Goal: Find specific page/section: Find specific page/section

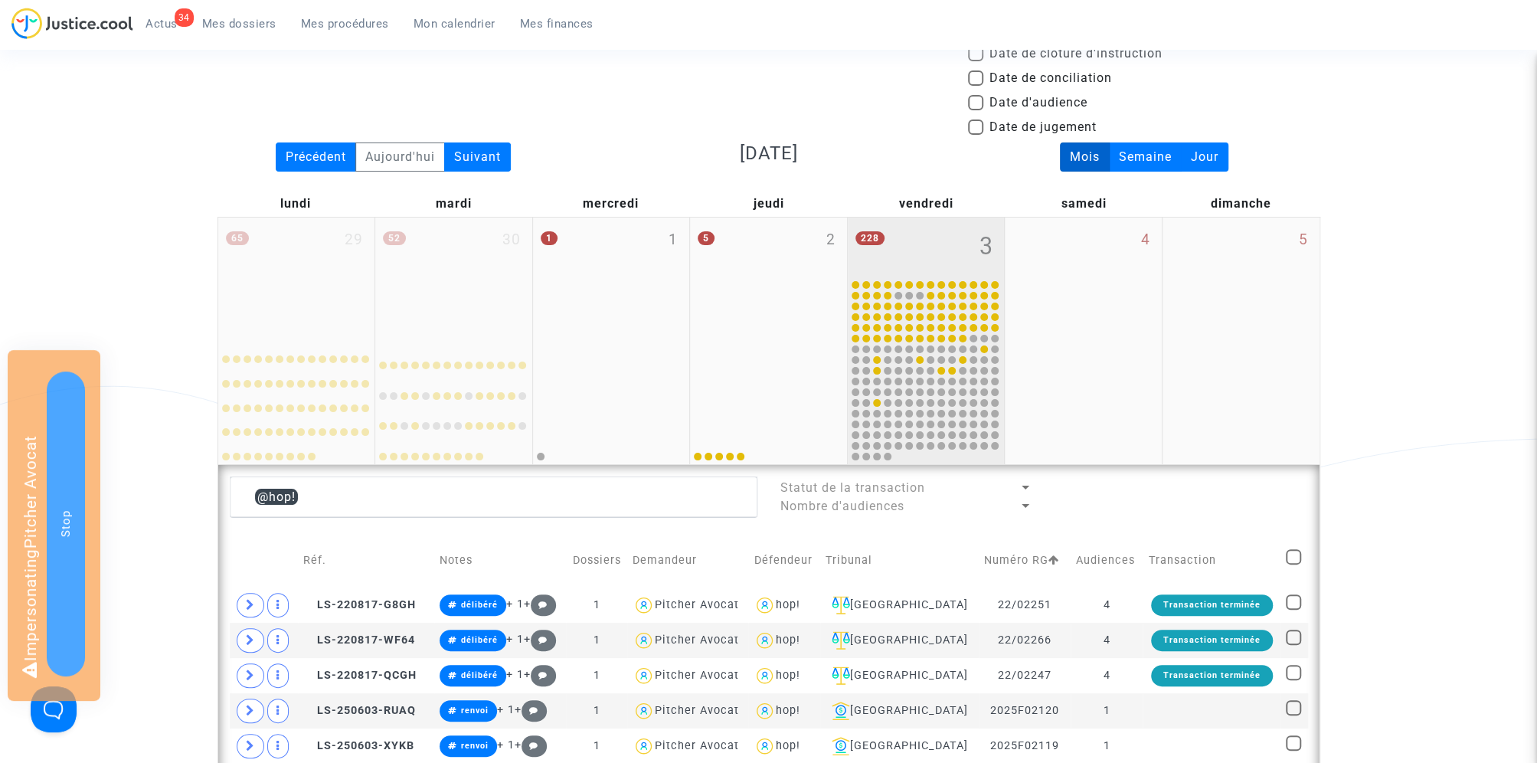
click at [928, 233] on div "228 3" at bounding box center [926, 248] width 157 height 60
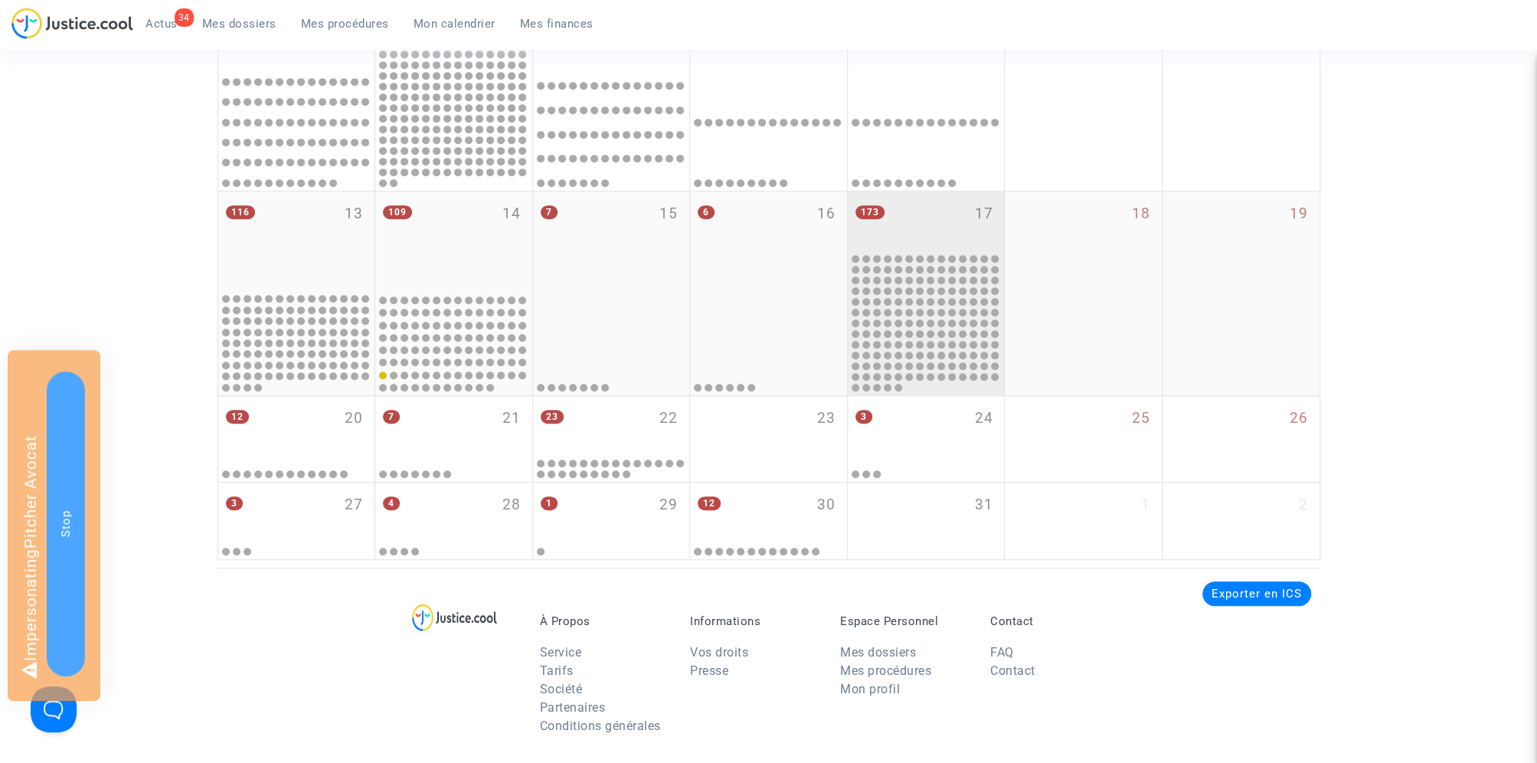
click at [918, 231] on div "173 17" at bounding box center [926, 221] width 157 height 60
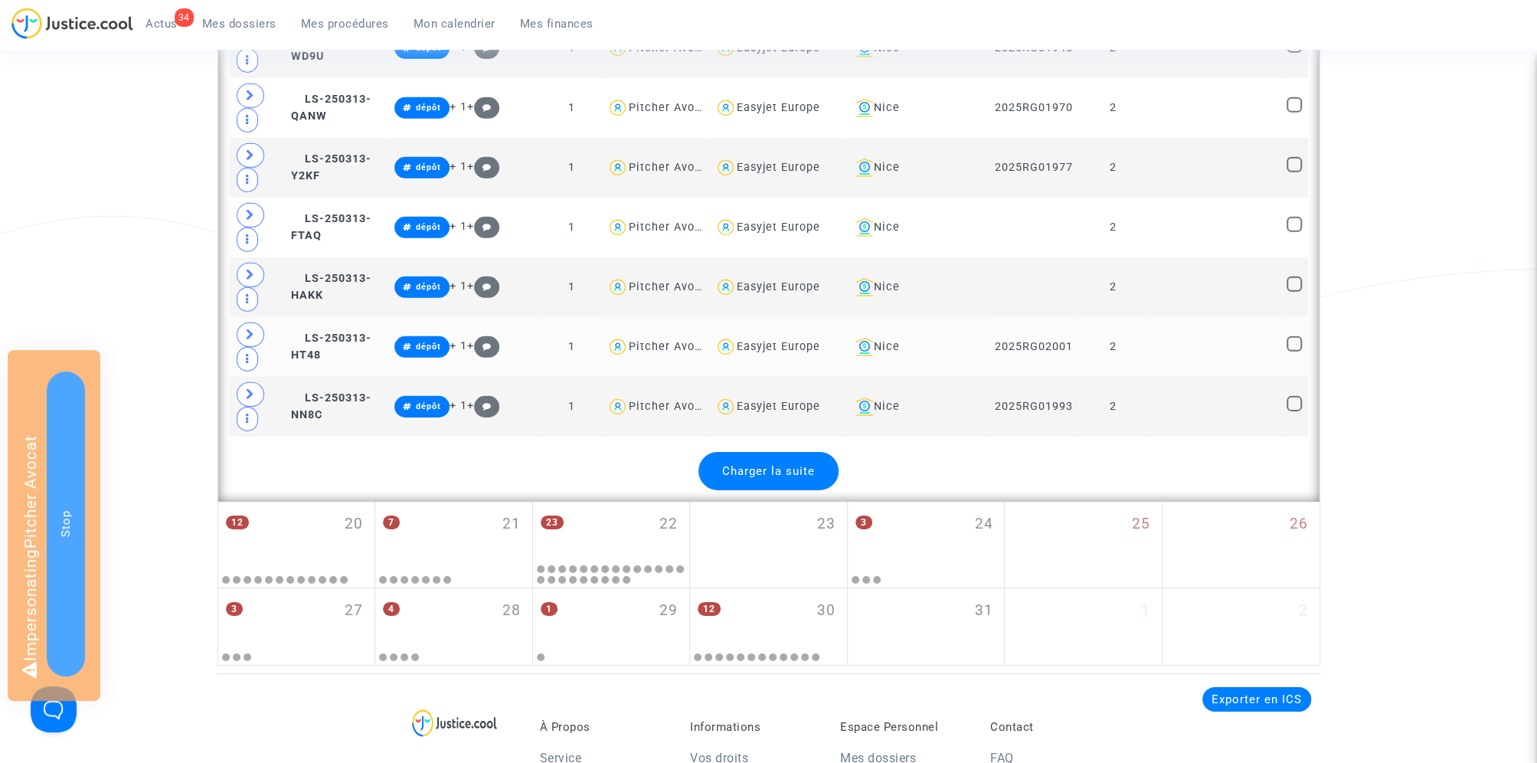
scroll to position [3650, 0]
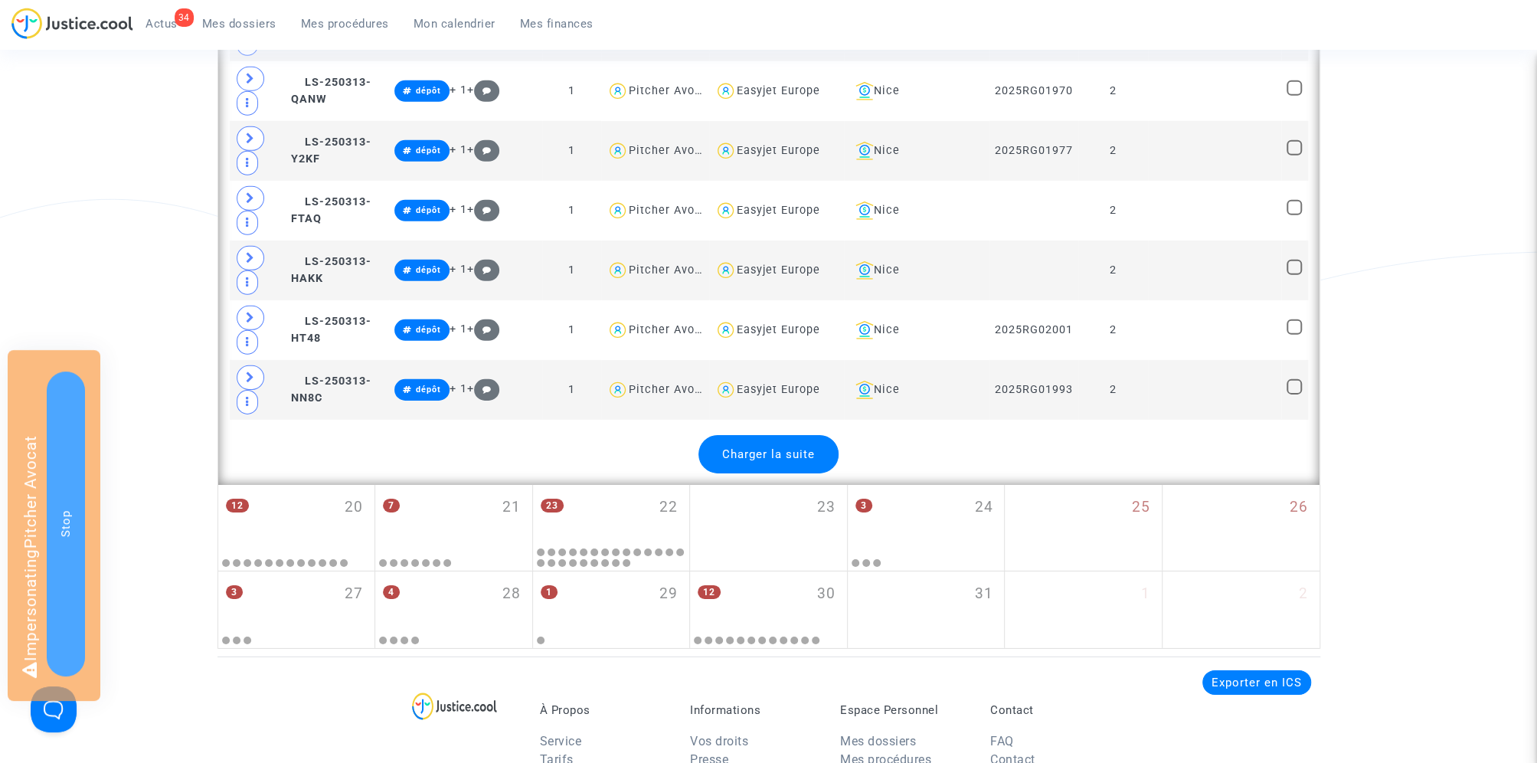
click at [773, 447] on span "Charger la suite" at bounding box center [768, 454] width 93 height 14
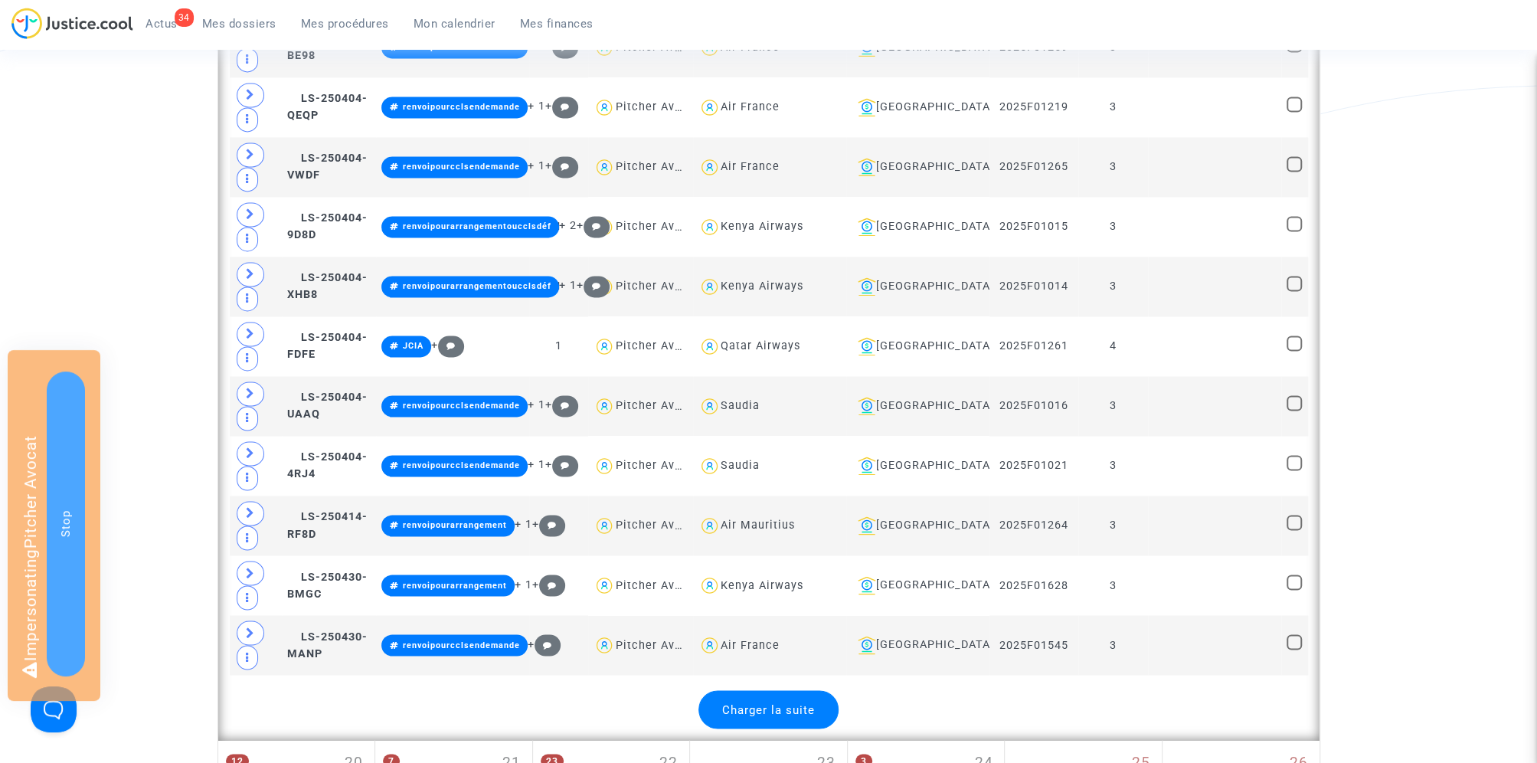
scroll to position [6386, 0]
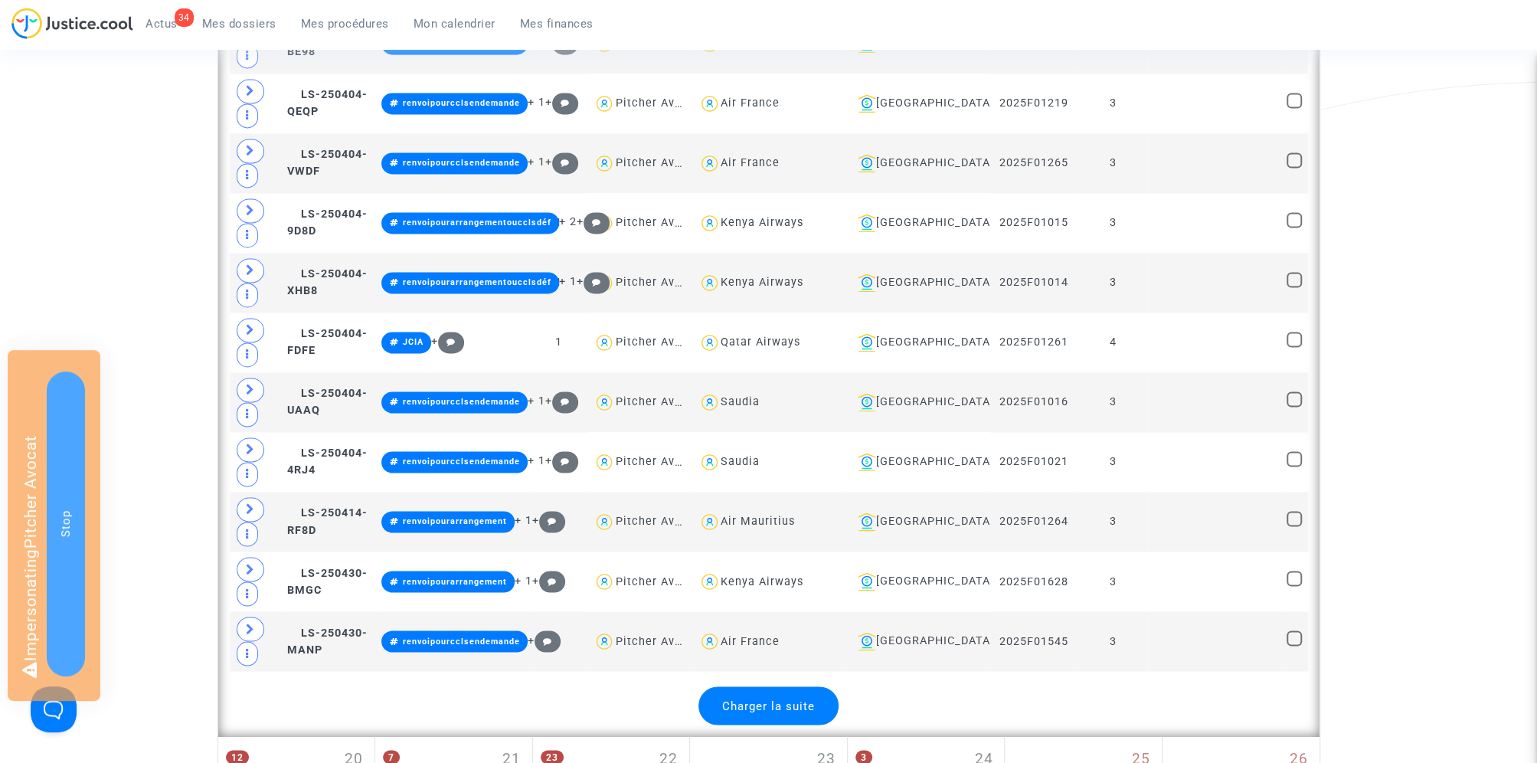
click at [753, 686] on div "Charger la suite" at bounding box center [769, 705] width 140 height 38
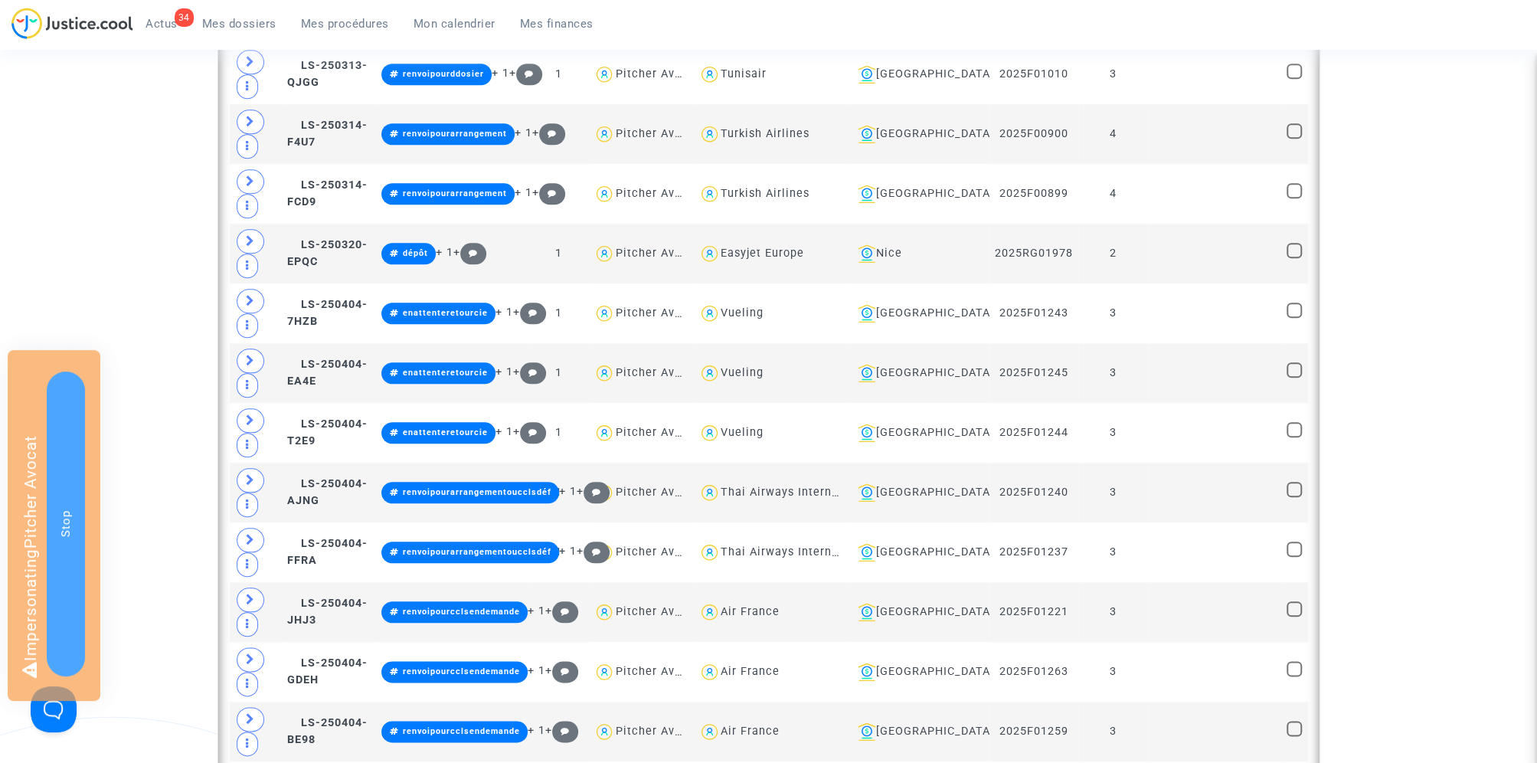
scroll to position [5565, 0]
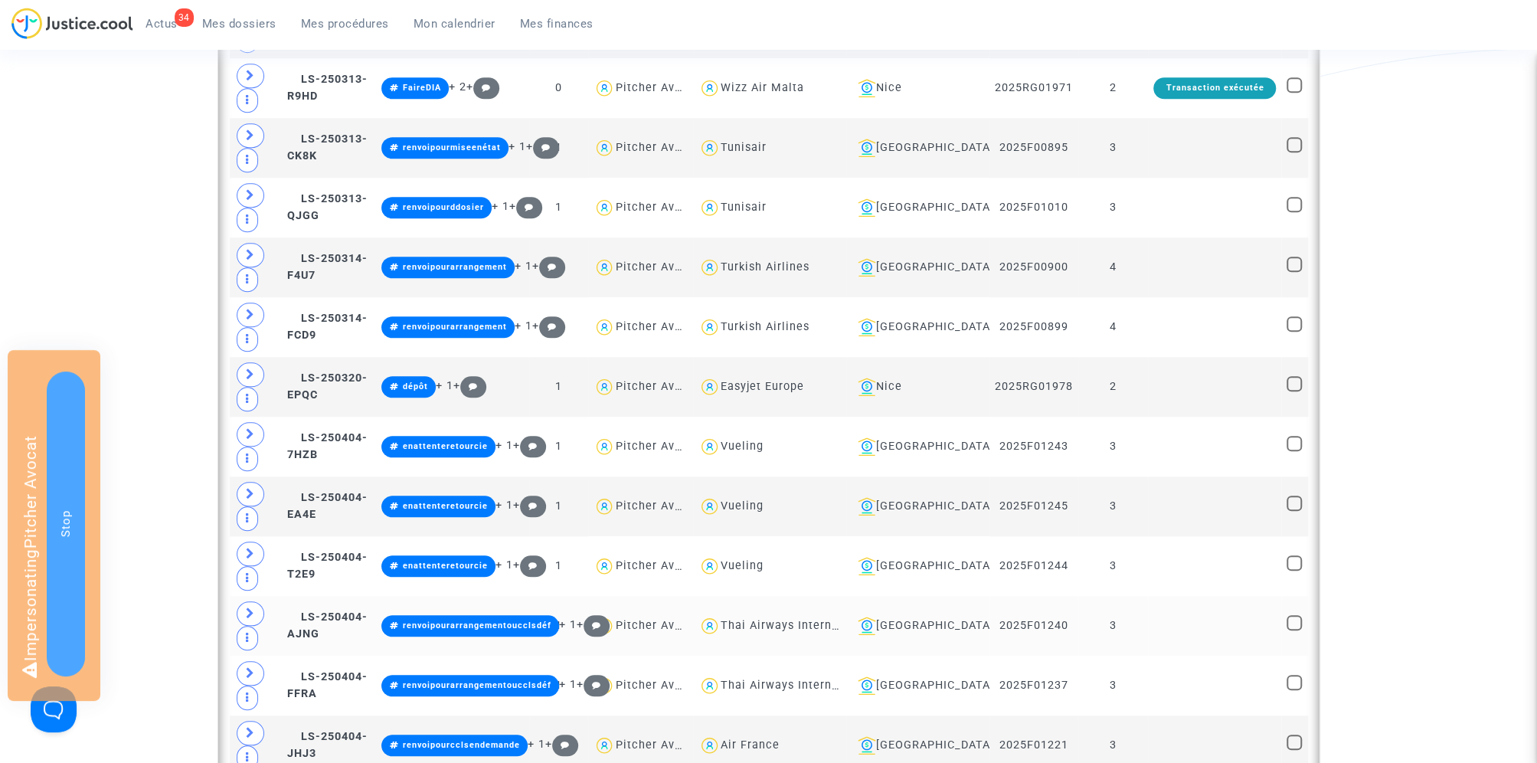
click at [846, 596] on td "Thai Airways International" at bounding box center [769, 626] width 153 height 60
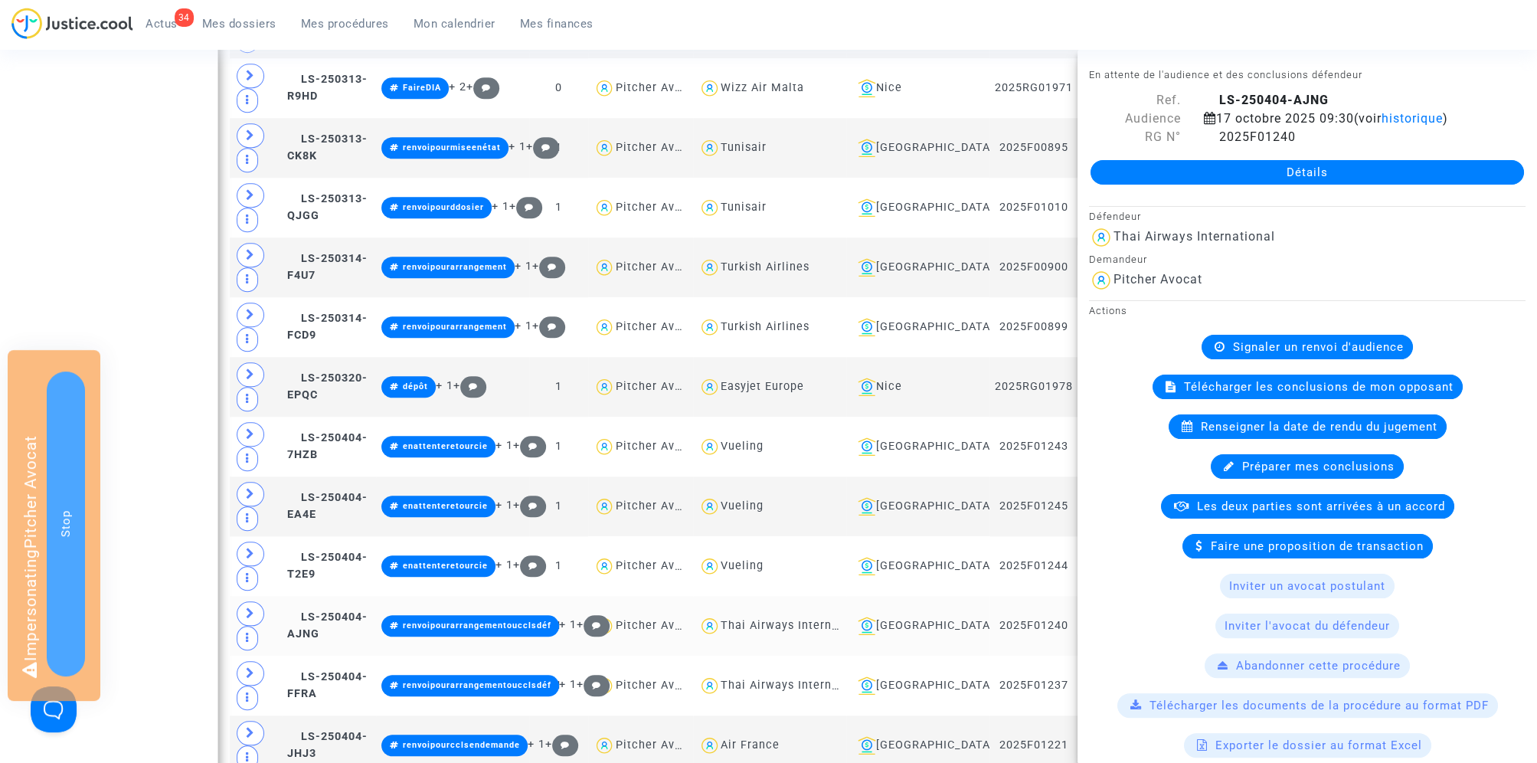
click at [839, 619] on div "Thai Airways International" at bounding box center [796, 625] width 151 height 13
type textarea "@"Thai Airways International""
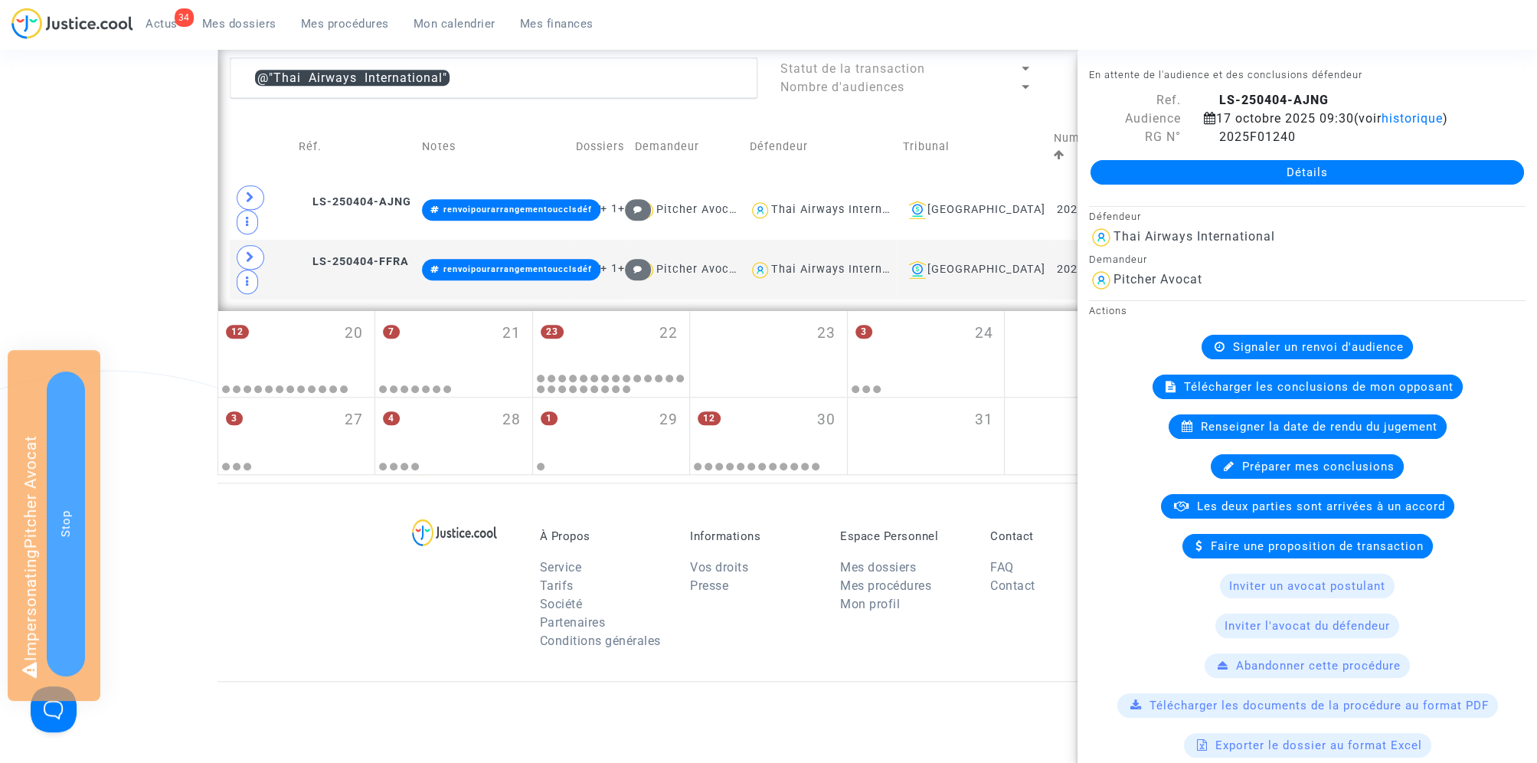
scroll to position [842, 0]
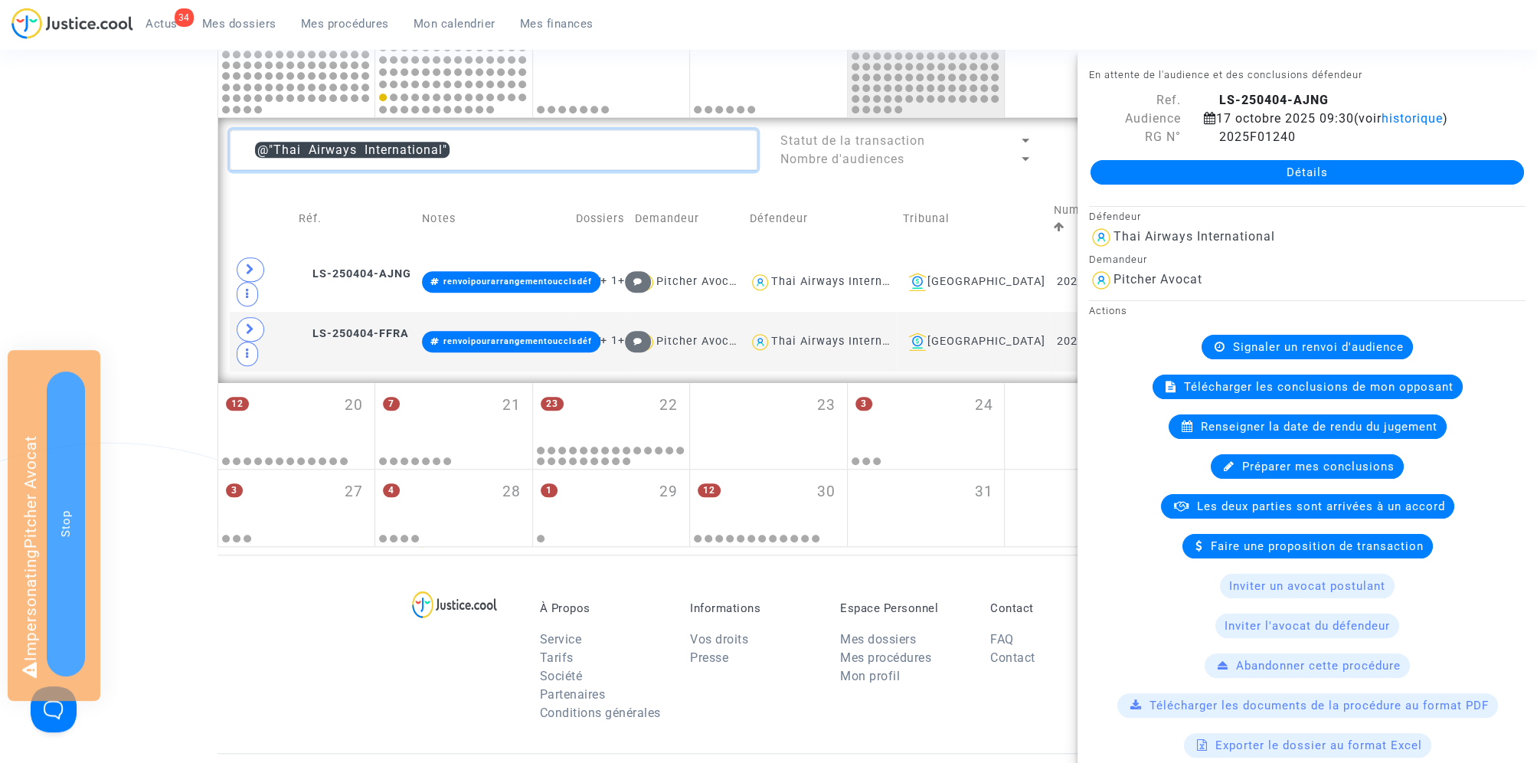
click at [469, 152] on textarea at bounding box center [494, 149] width 528 height 41
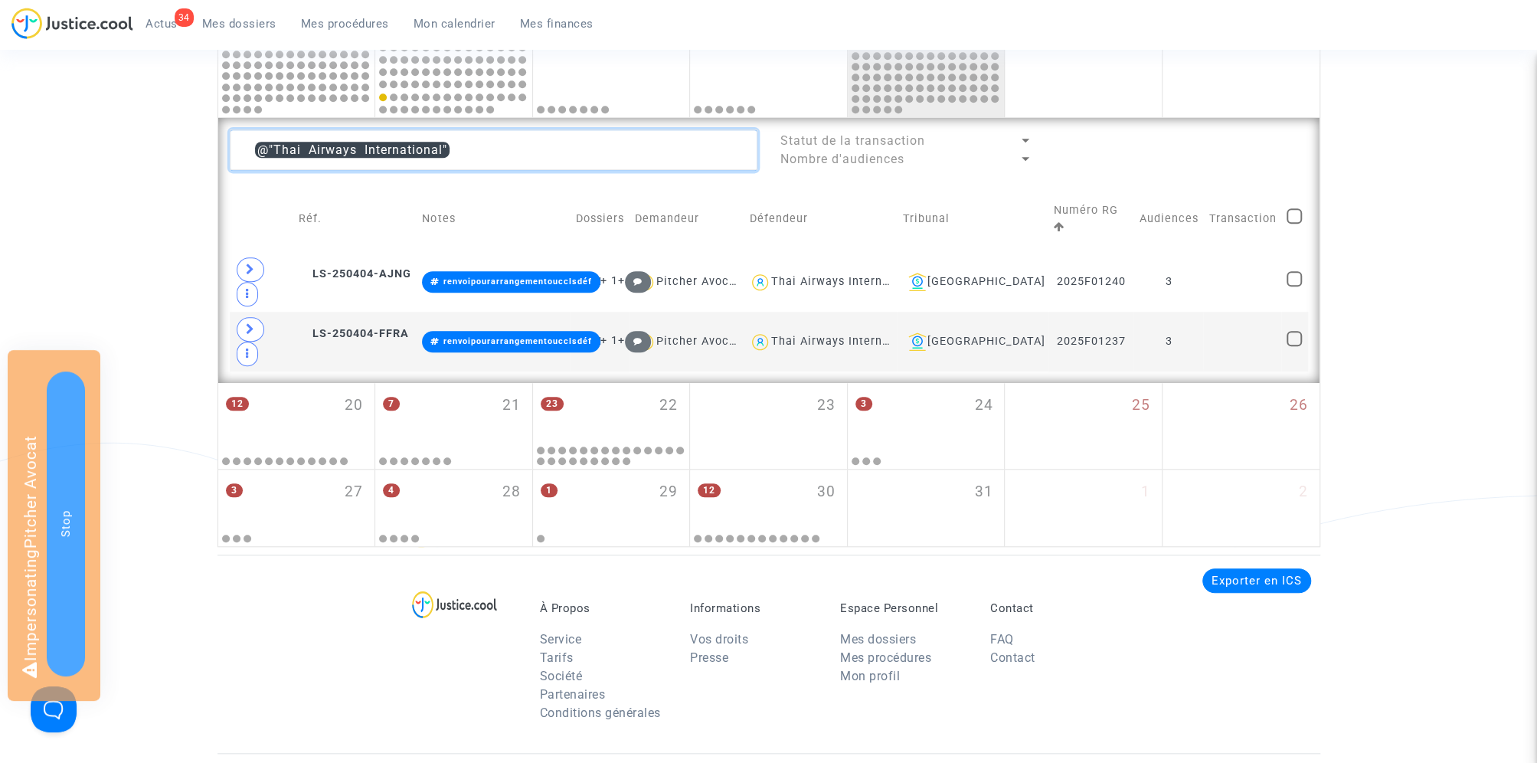
click at [469, 152] on textarea at bounding box center [494, 149] width 528 height 41
click at [452, 150] on textarea at bounding box center [494, 149] width 528 height 41
drag, startPoint x: 444, startPoint y: 150, endPoint x: 236, endPoint y: 152, distance: 208.3
click at [236, 152] on textarea at bounding box center [494, 149] width 528 height 41
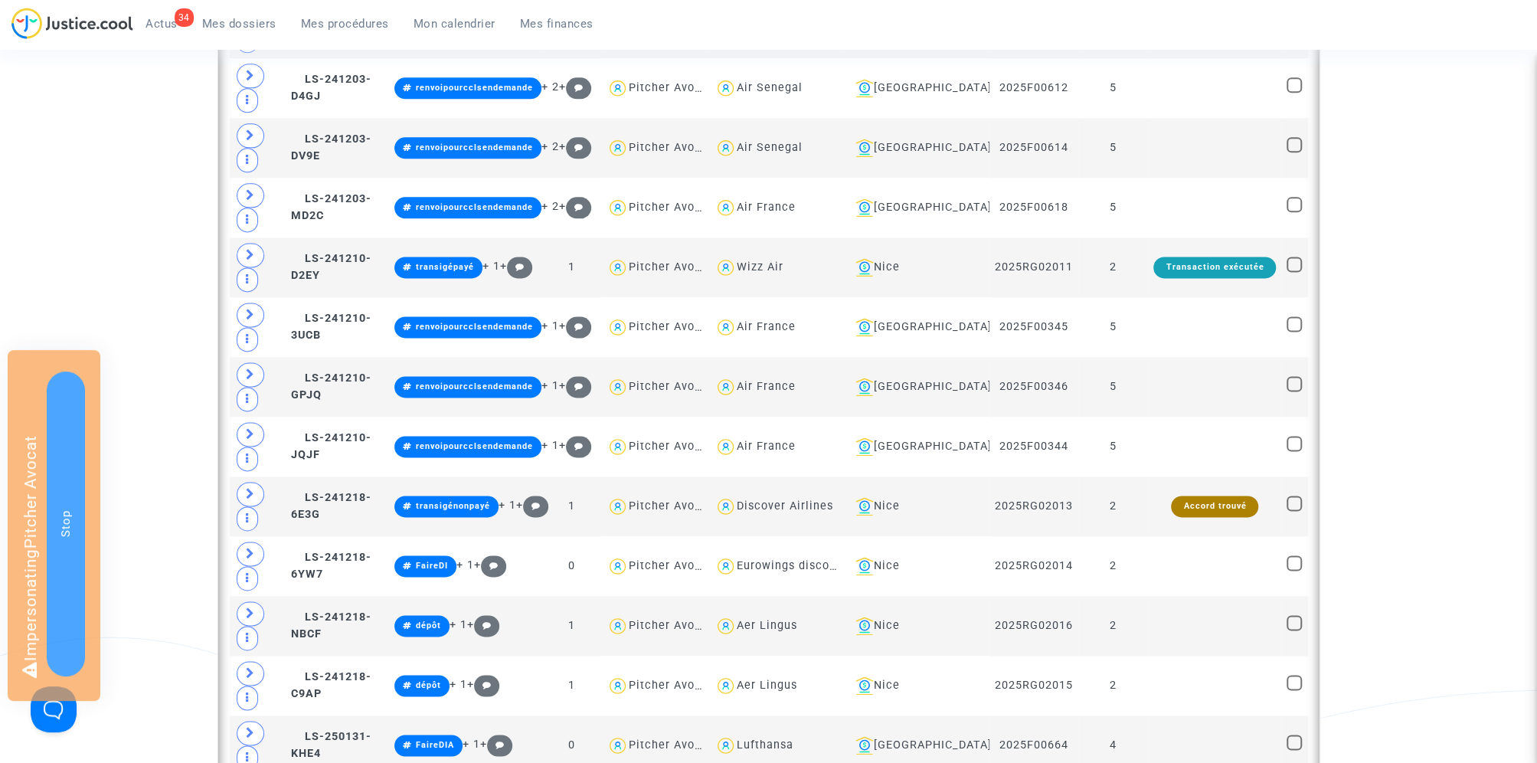
scroll to position [1705, 0]
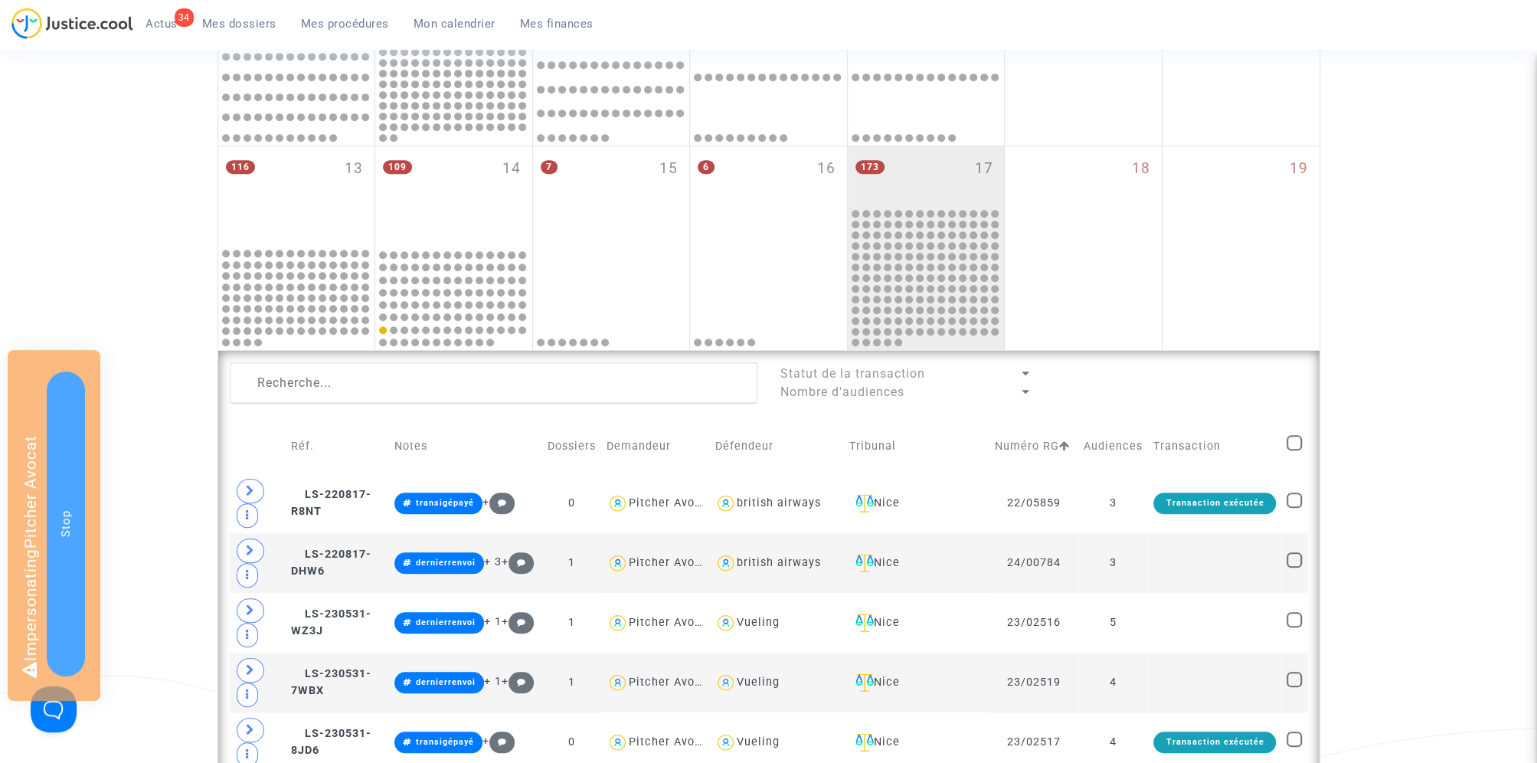
click at [774, 316] on div at bounding box center [768, 298] width 152 height 100
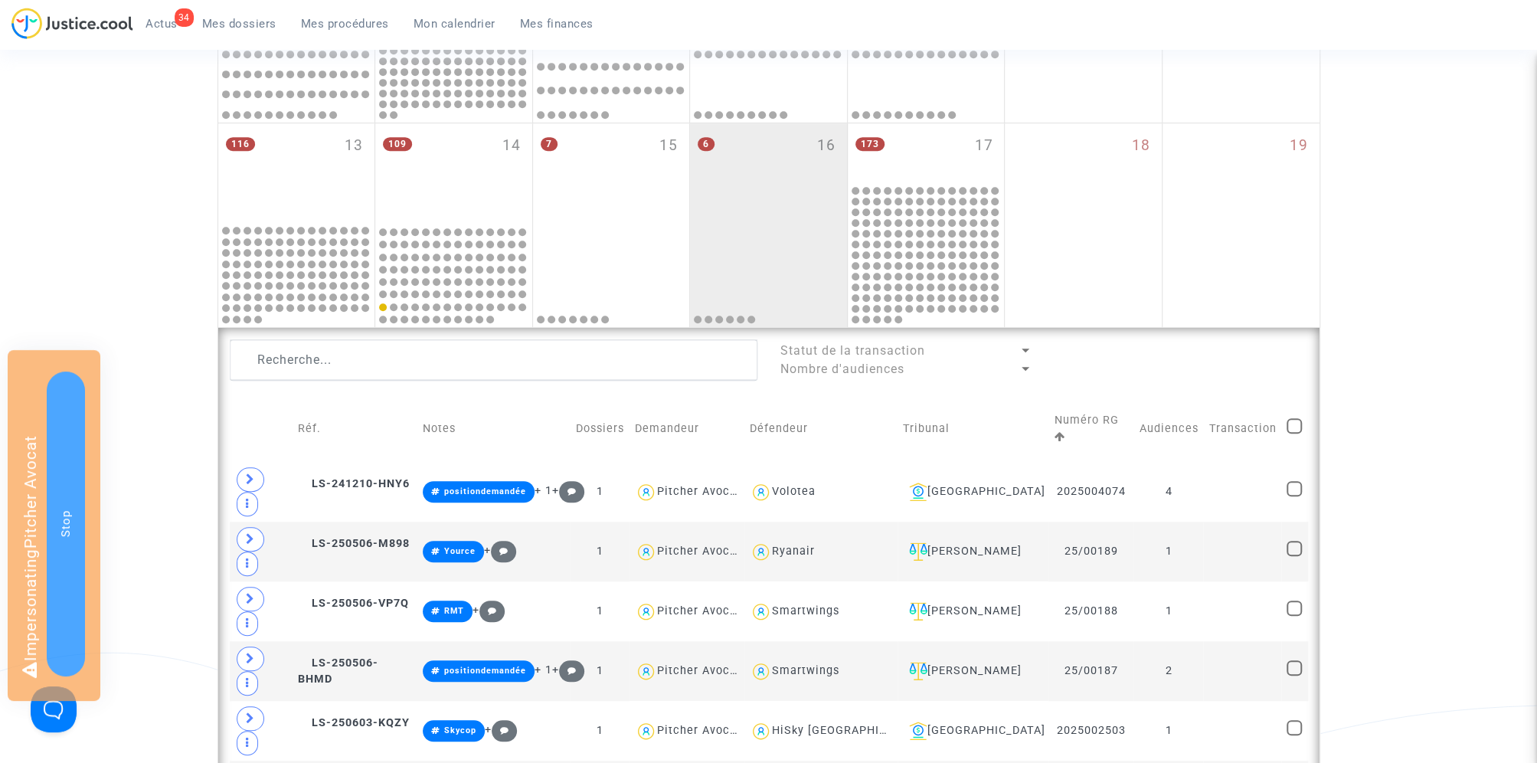
scroll to position [499, 0]
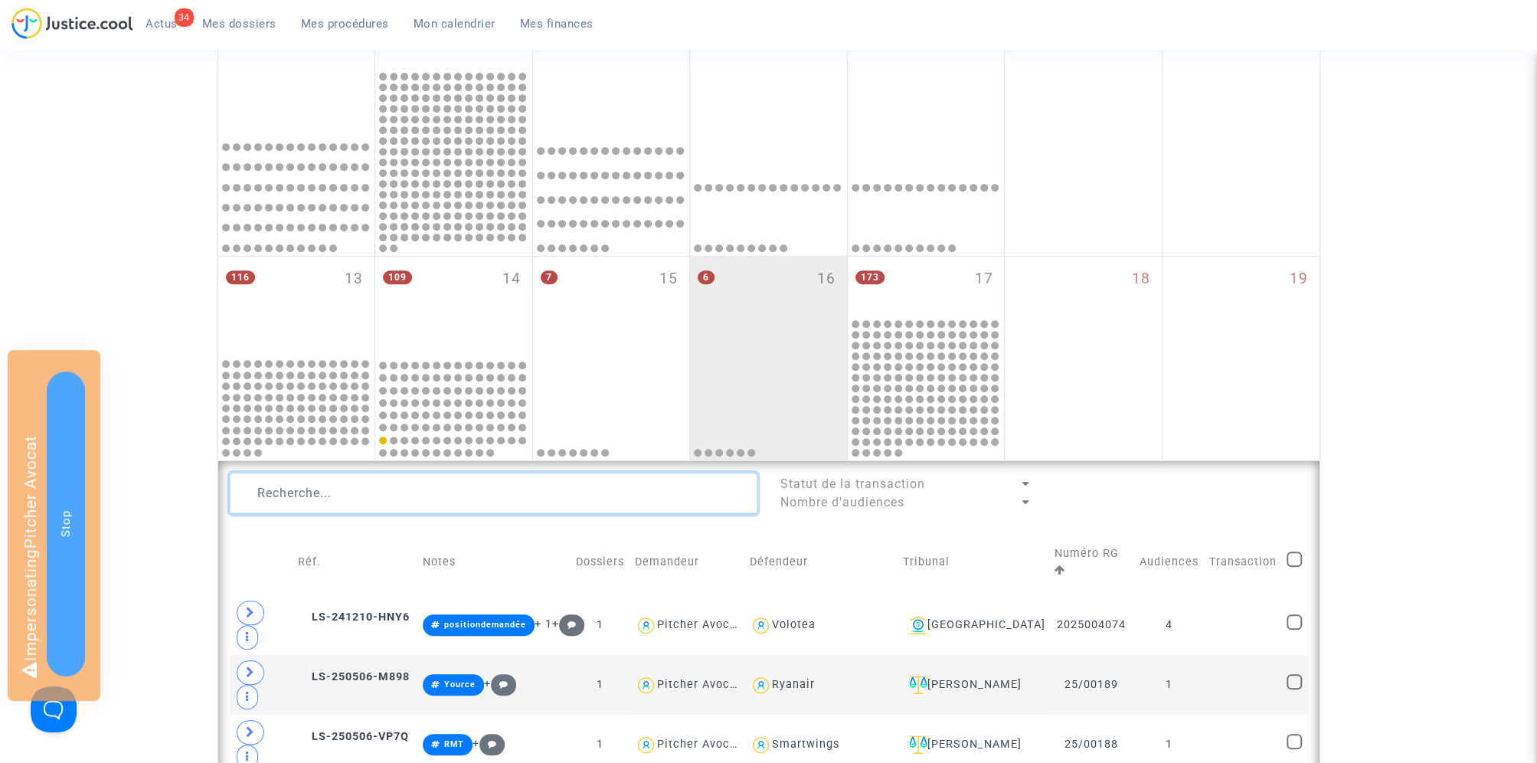
click at [414, 502] on textarea at bounding box center [494, 493] width 528 height 41
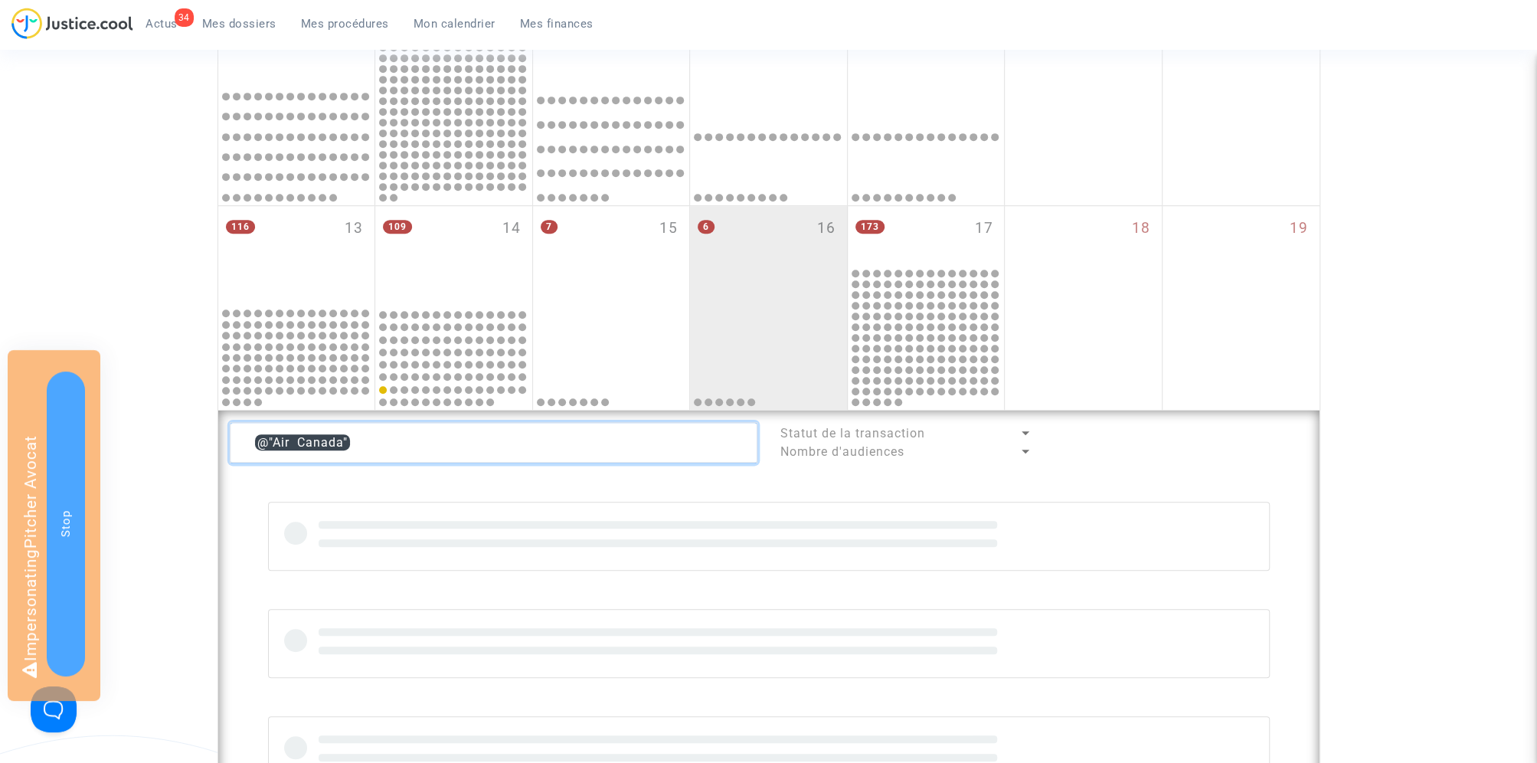
scroll to position [560, 0]
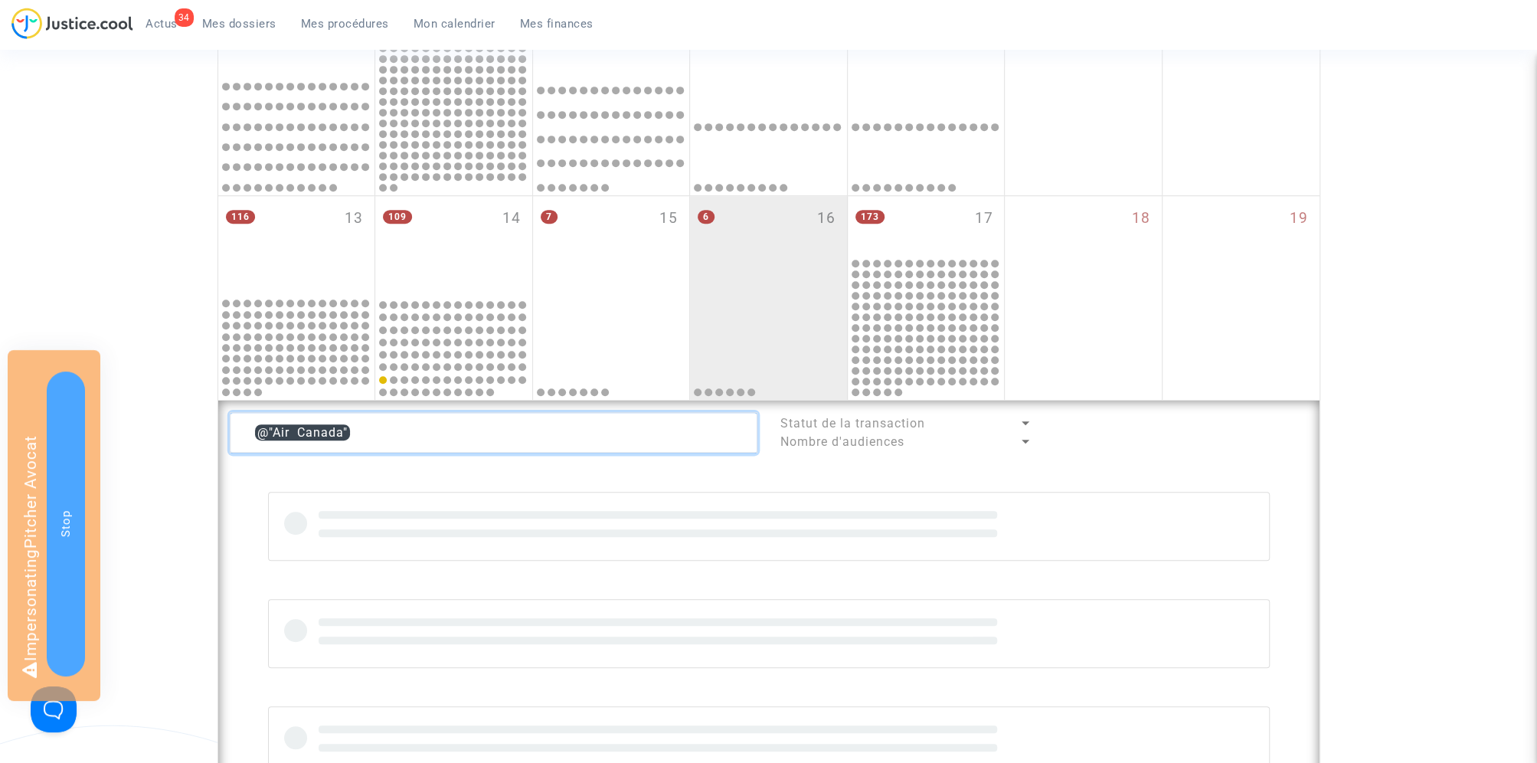
click at [391, 437] on textarea at bounding box center [494, 432] width 528 height 41
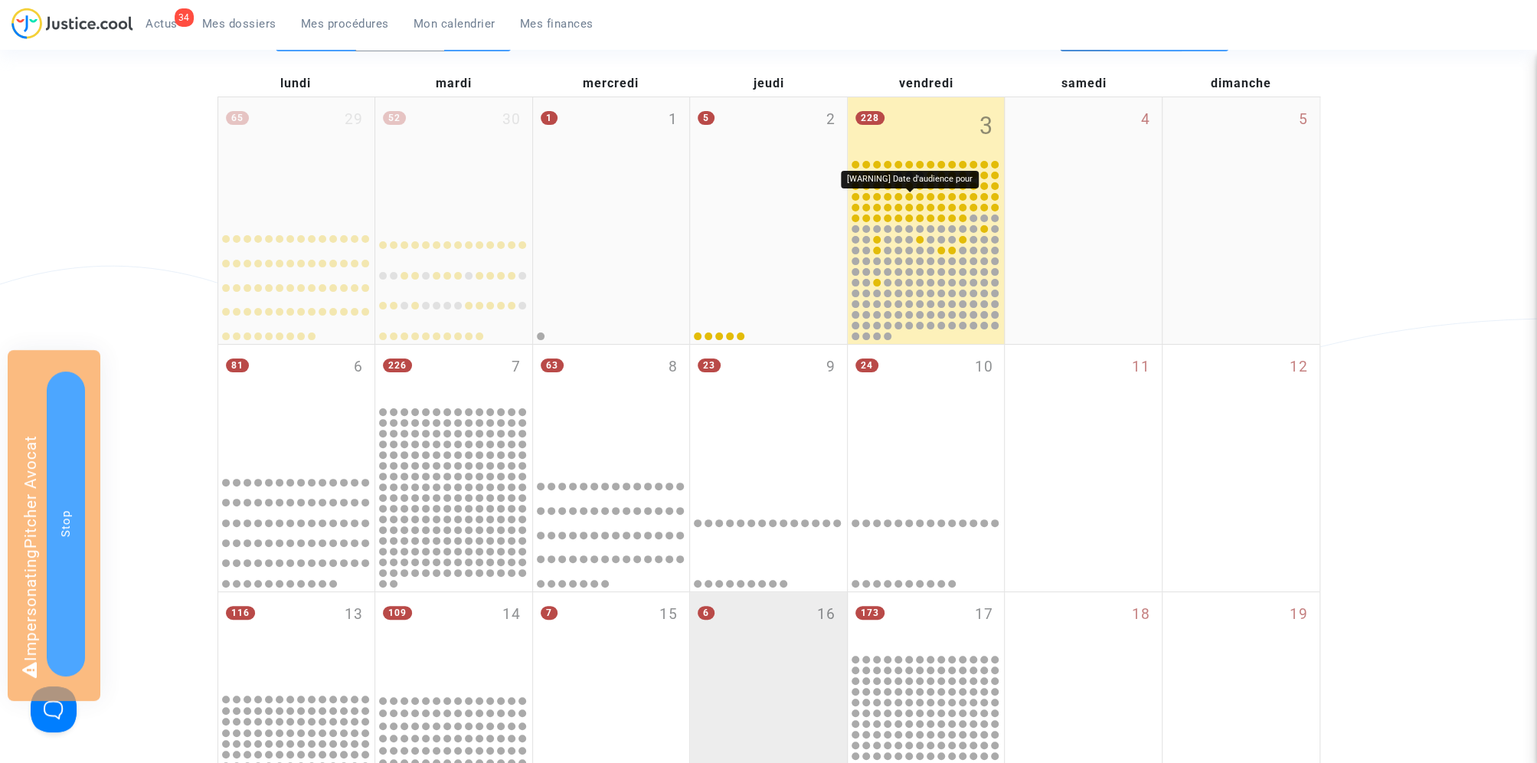
scroll to position [88, 0]
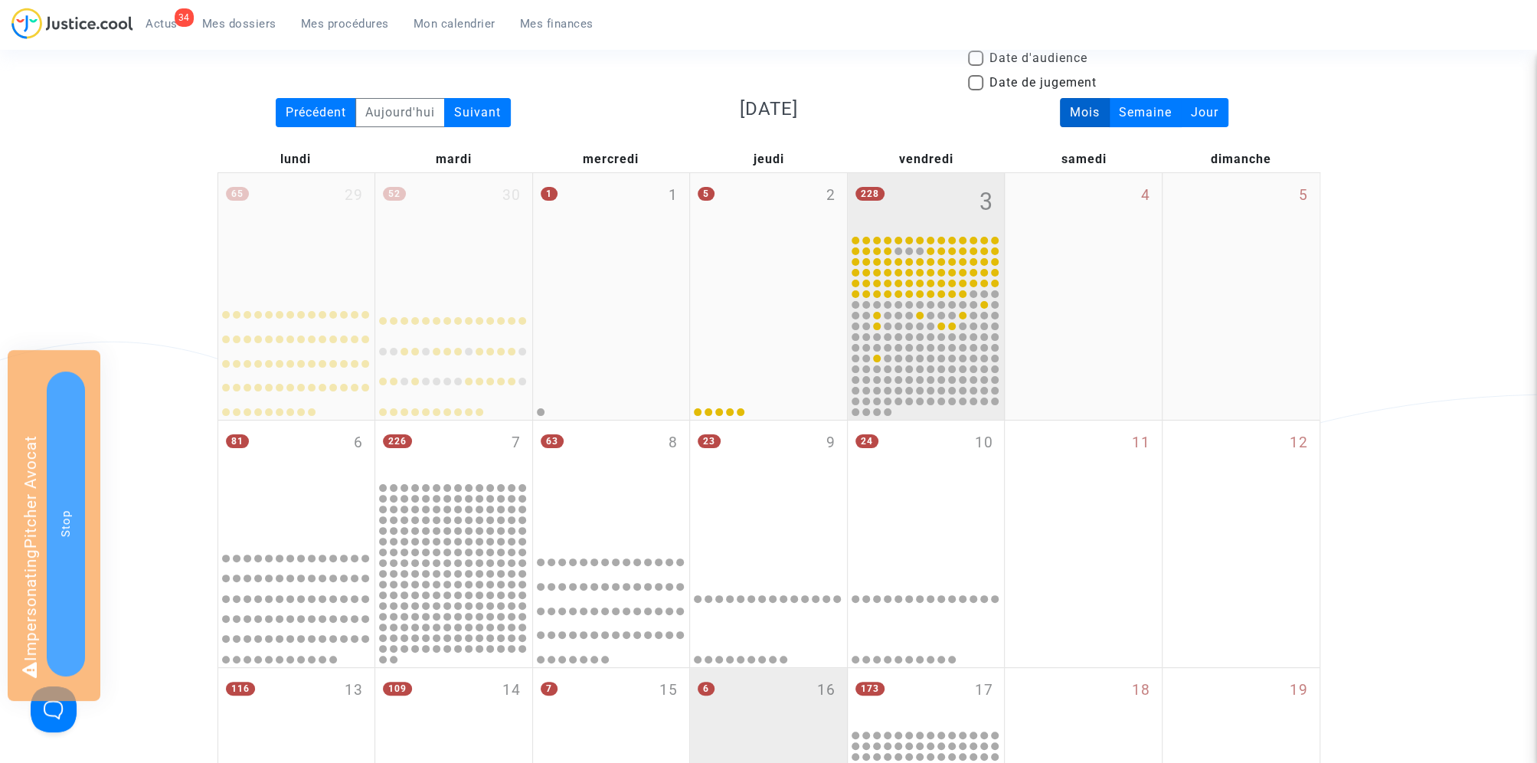
type textarea "@"Air Canada""
click at [943, 190] on div "228 3" at bounding box center [926, 203] width 157 height 60
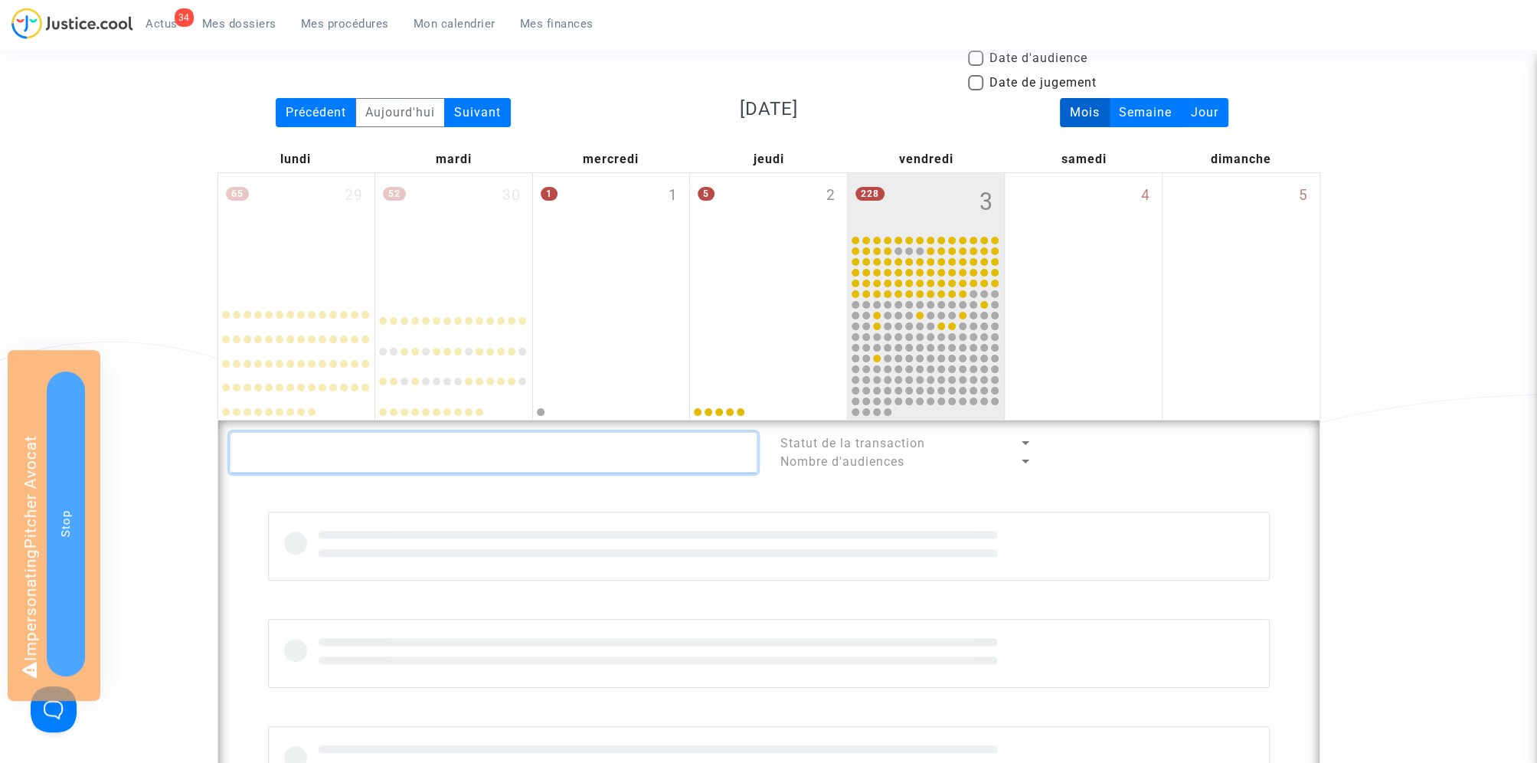
click at [400, 452] on textarea at bounding box center [494, 452] width 528 height 41
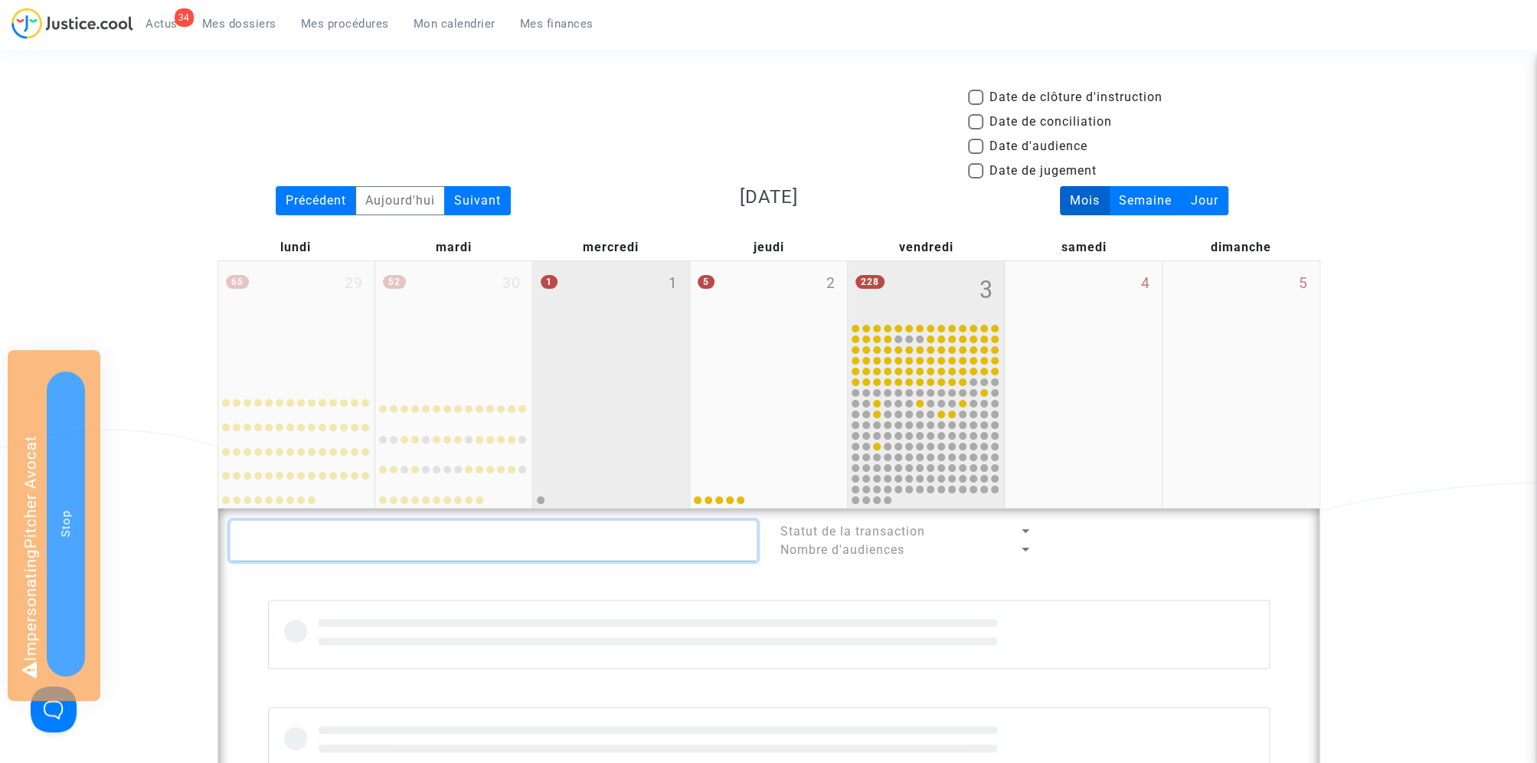
paste textarea "@"Air Canada""
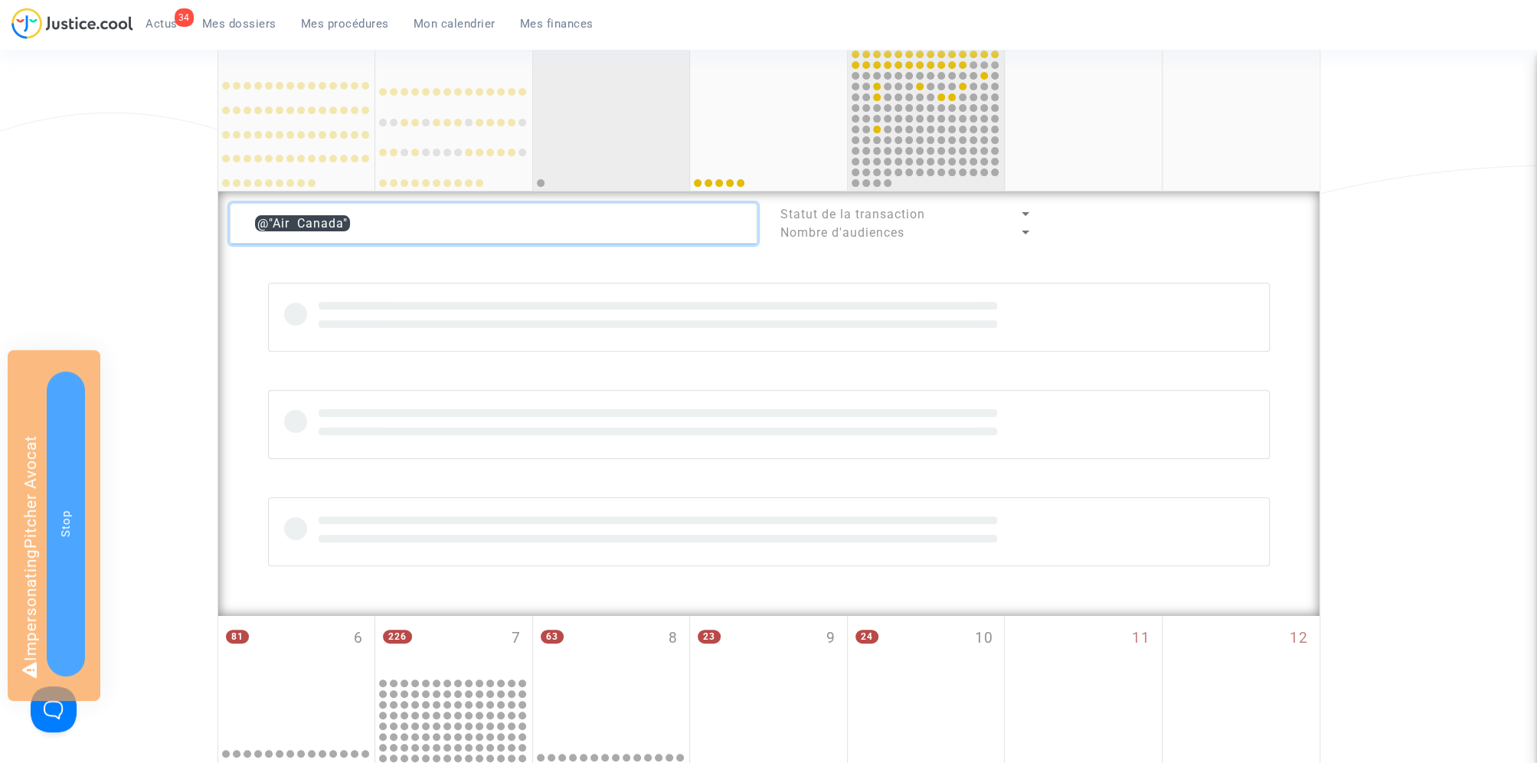
scroll to position [289, 0]
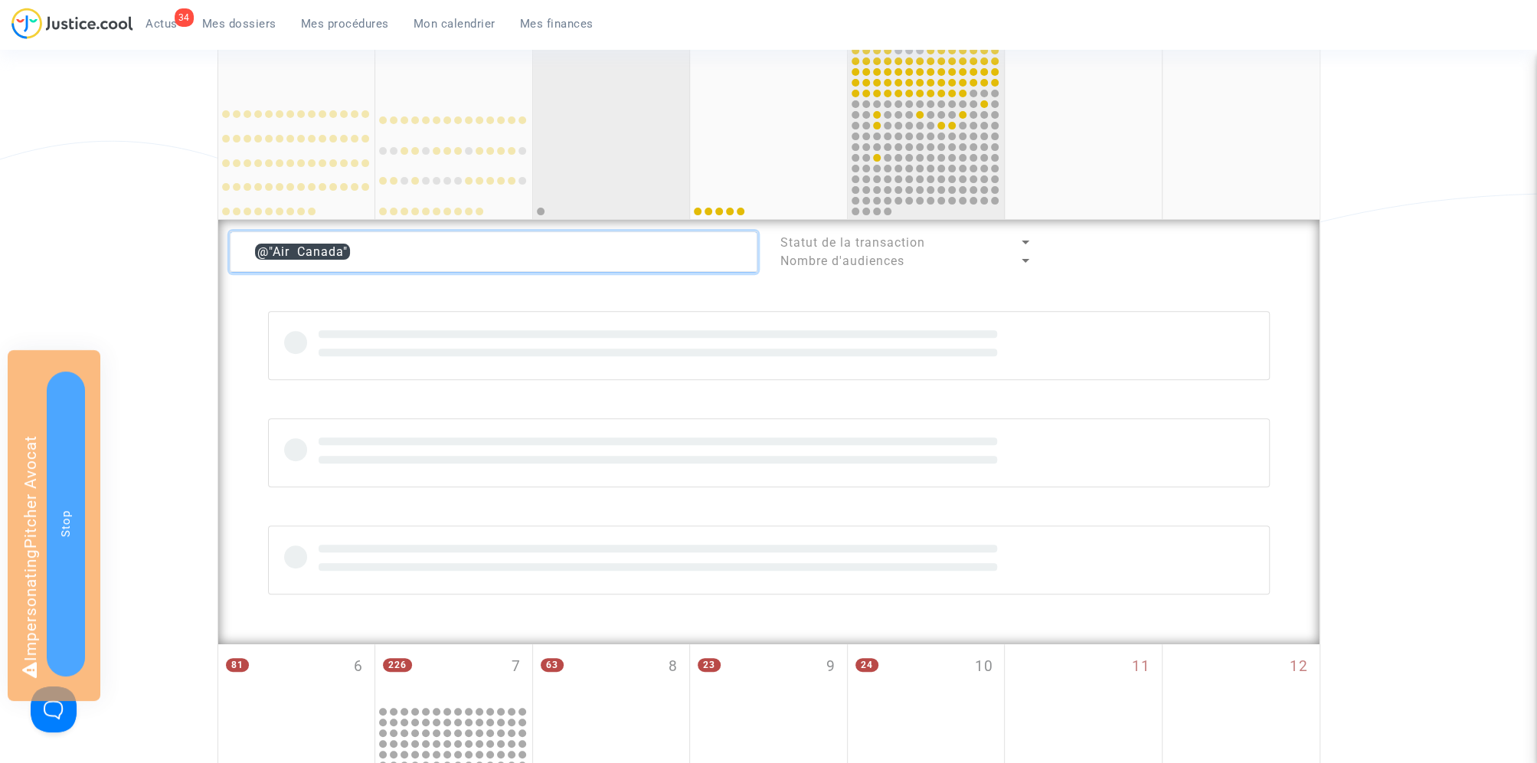
type textarea "@"Air Canada""
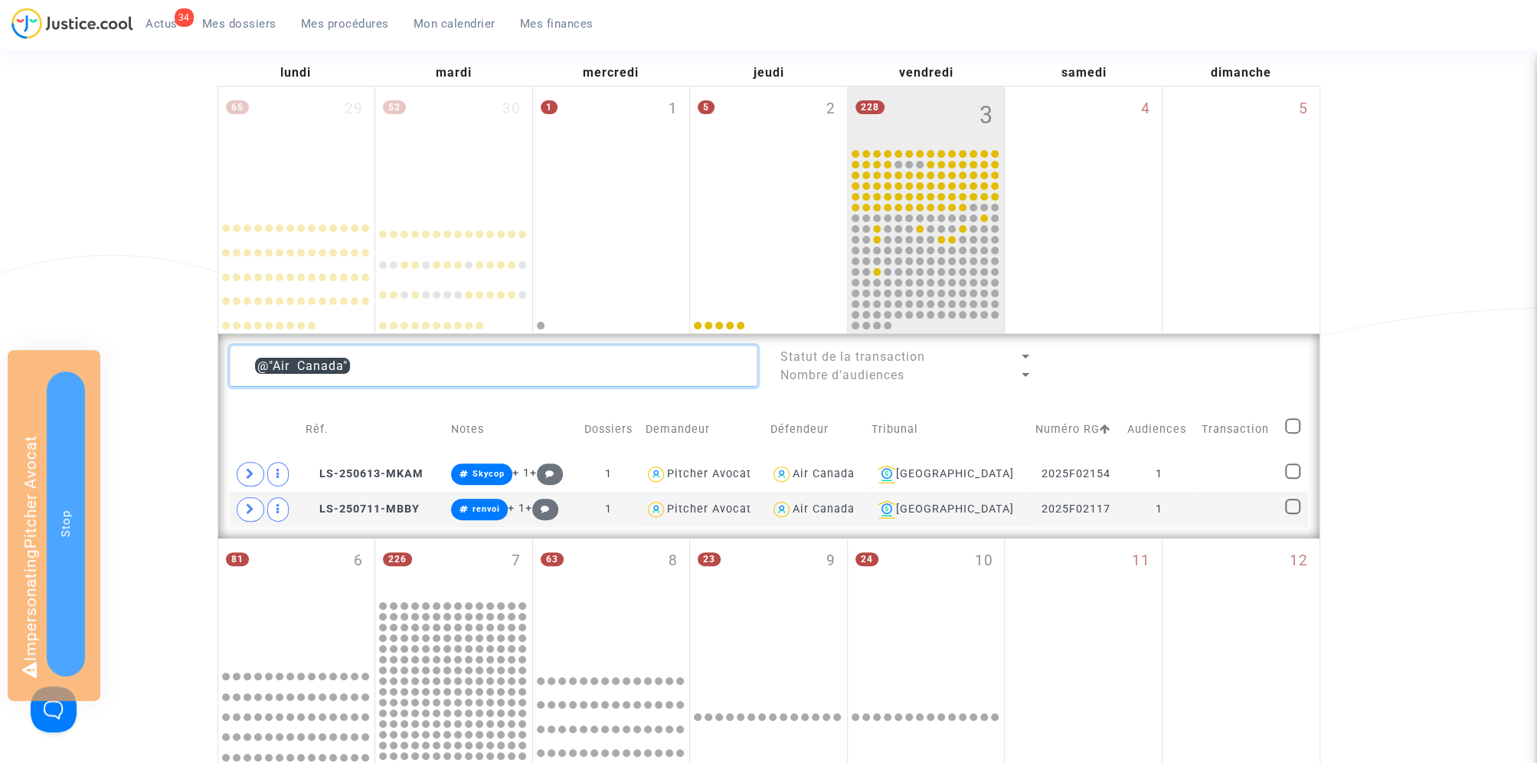
scroll to position [51, 0]
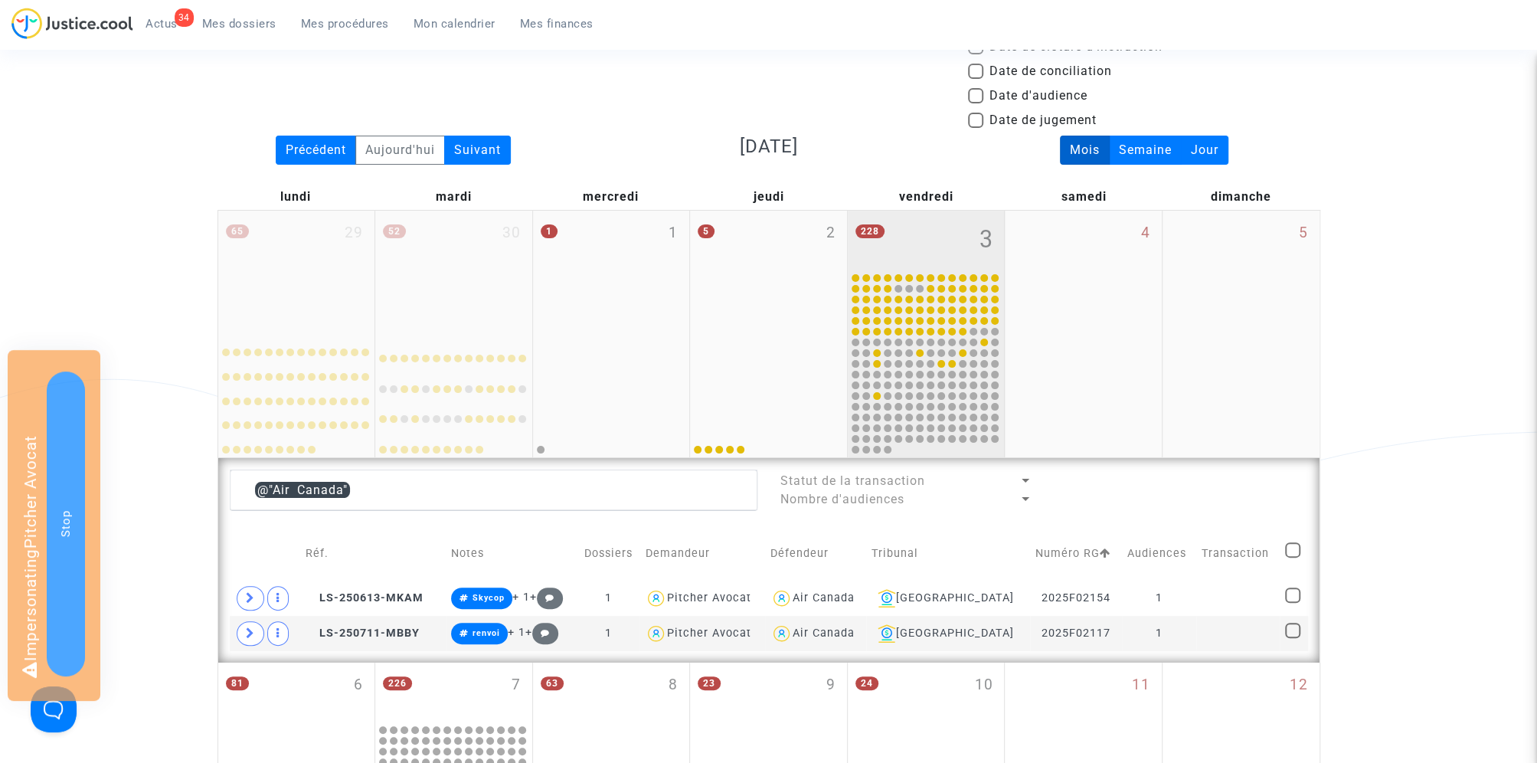
click at [952, 247] on div "228 3" at bounding box center [926, 241] width 157 height 60
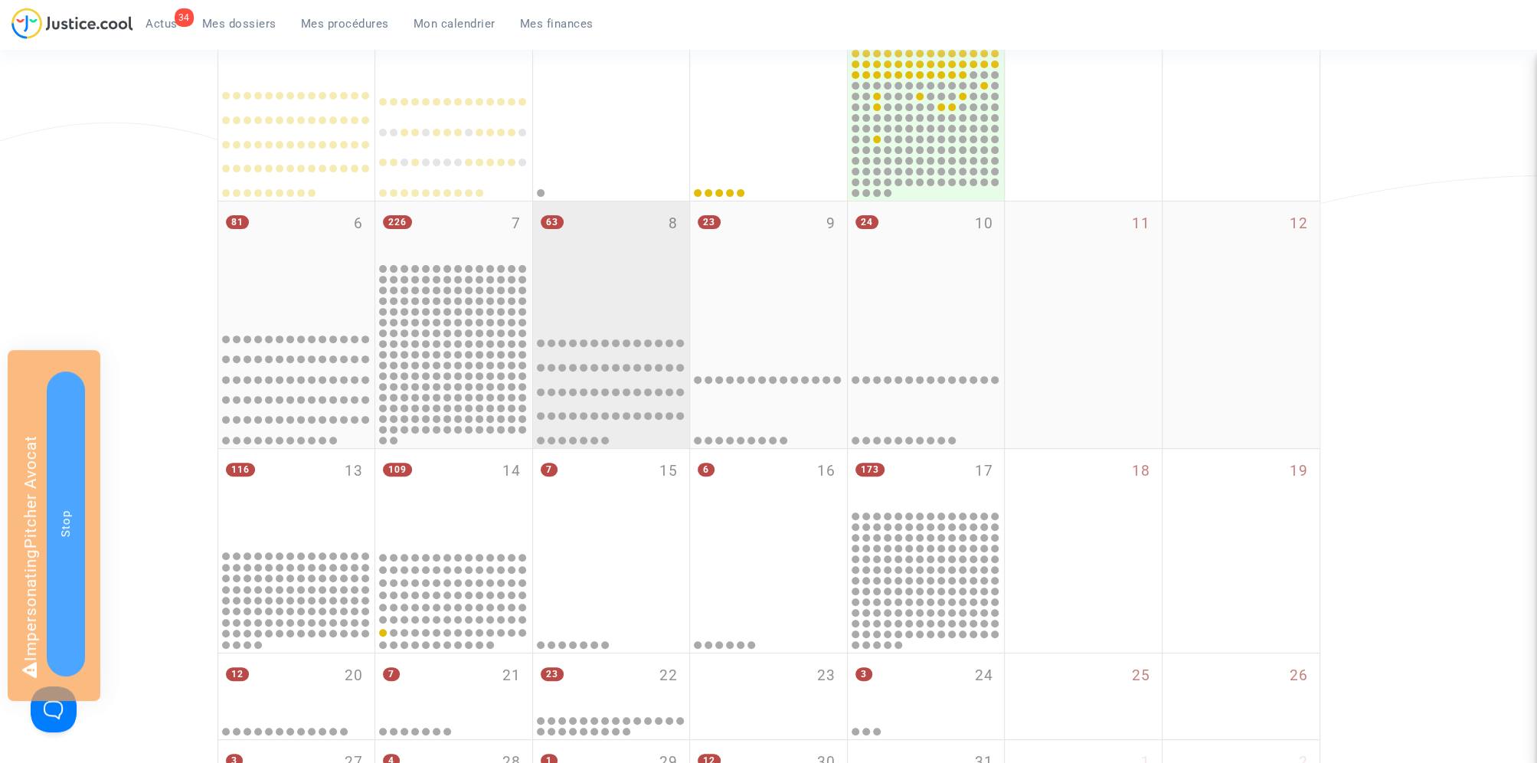
scroll to position [353, 0]
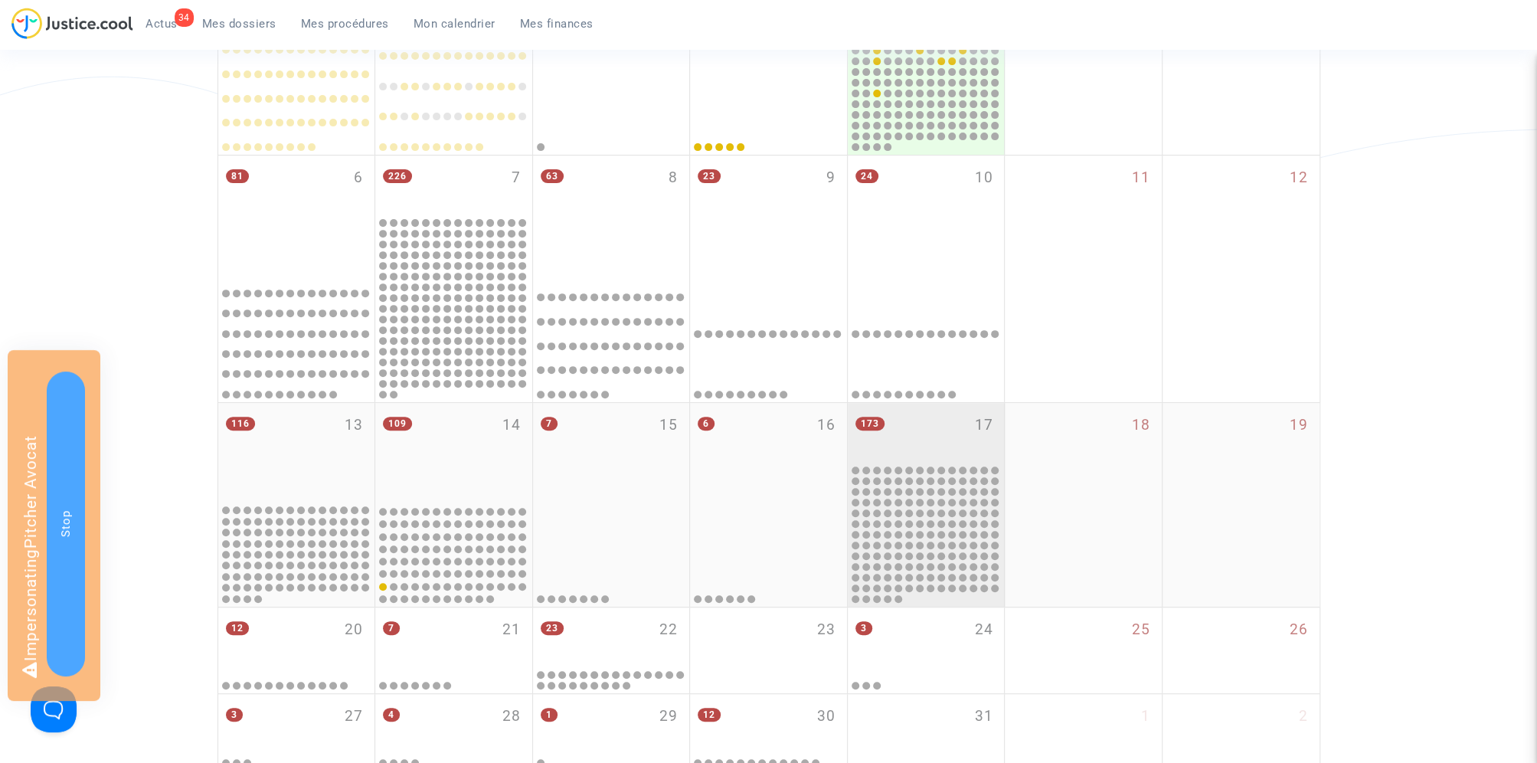
click at [904, 423] on div "173 17" at bounding box center [926, 433] width 157 height 60
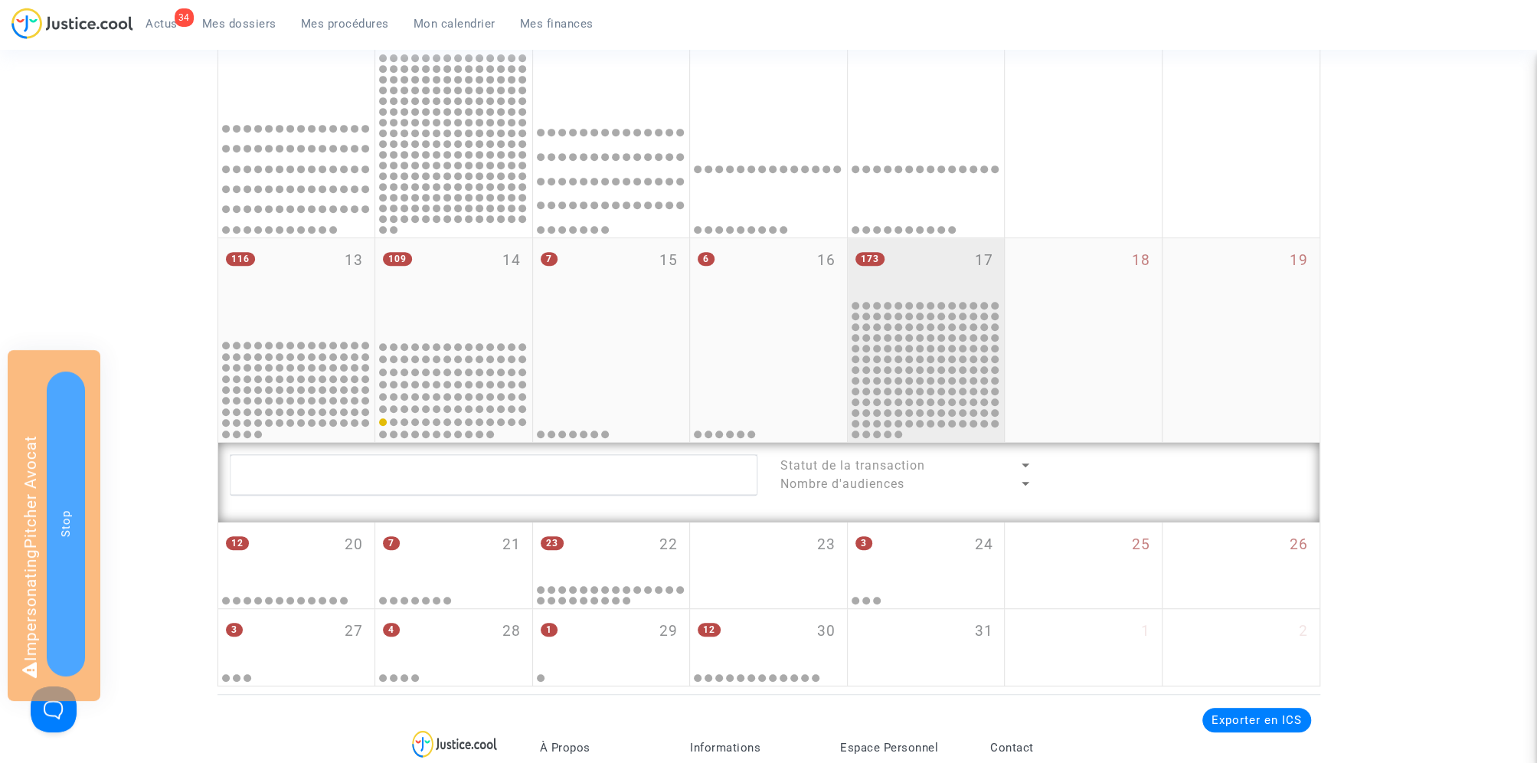
scroll to position [600, 0]
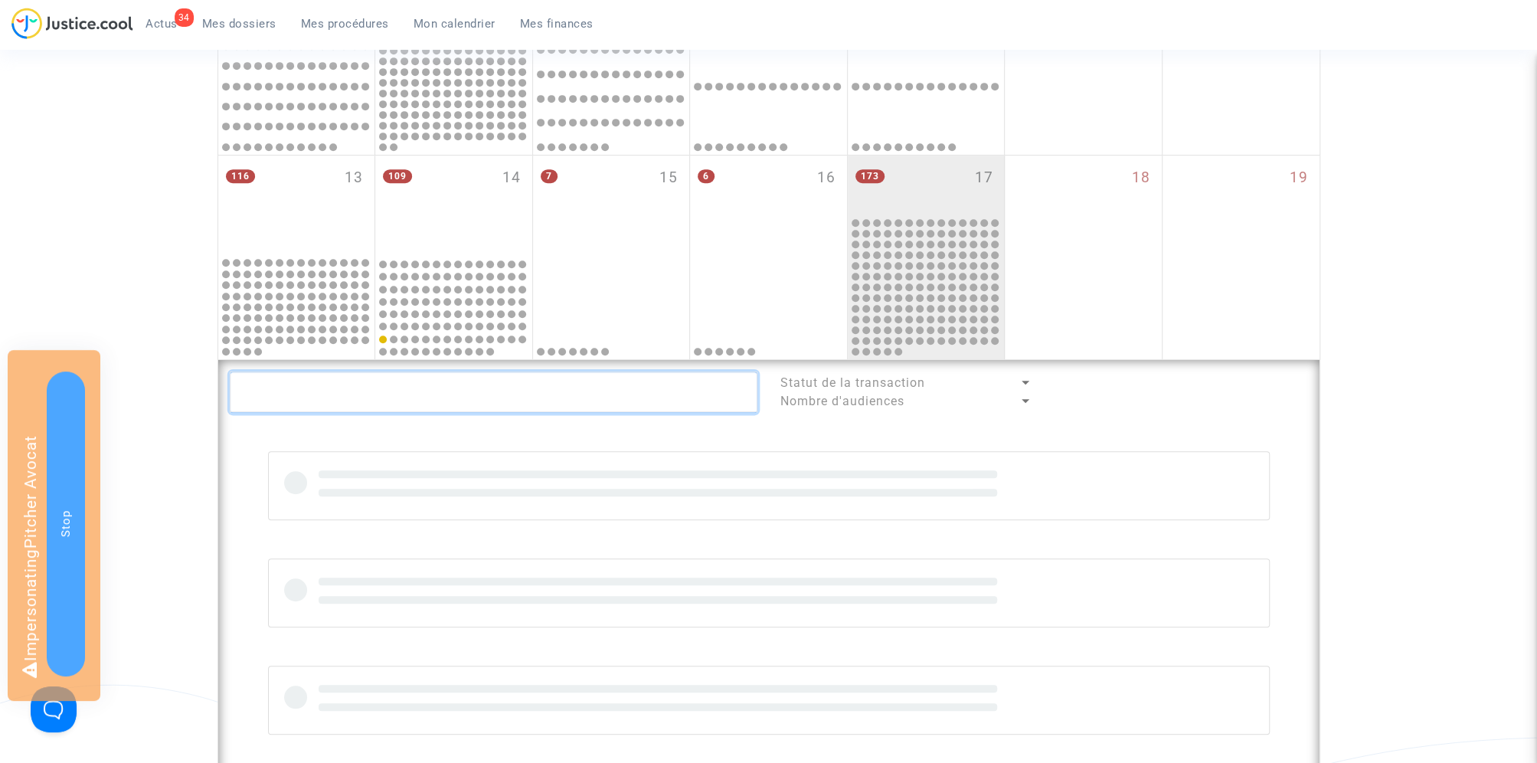
click at [535, 402] on textarea at bounding box center [494, 391] width 528 height 41
type textarea "@"Air Canada""
